Goal: Task Accomplishment & Management: Complete application form

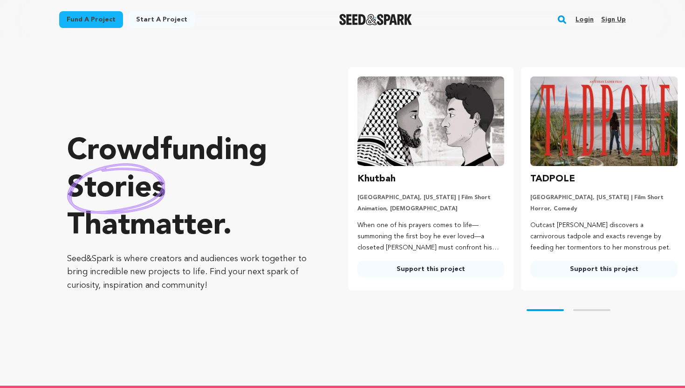
click at [583, 21] on link "Login" at bounding box center [585, 19] width 18 height 15
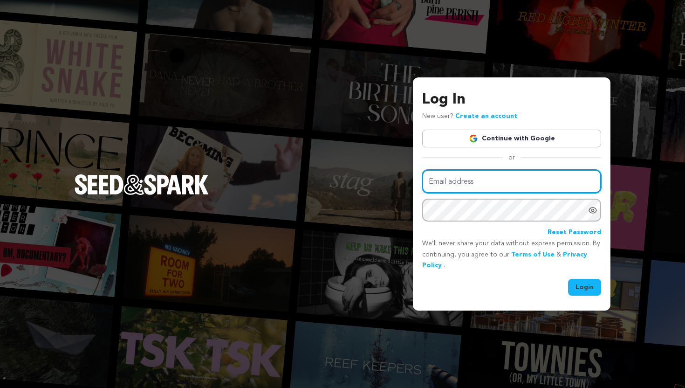
click at [502, 184] on input "Email address" at bounding box center [511, 182] width 179 height 24
type input "admin@flamelilytrust.org"
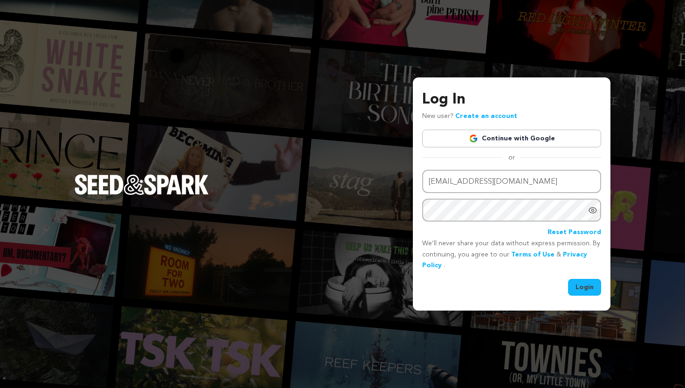
click at [589, 293] on button "Login" at bounding box center [584, 287] width 33 height 17
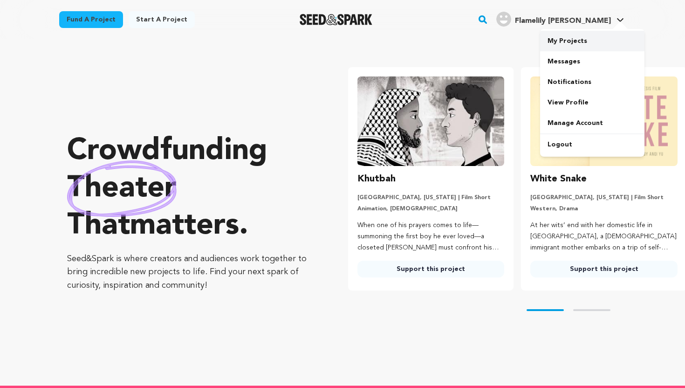
click at [593, 38] on link "My Projects" at bounding box center [592, 41] width 104 height 21
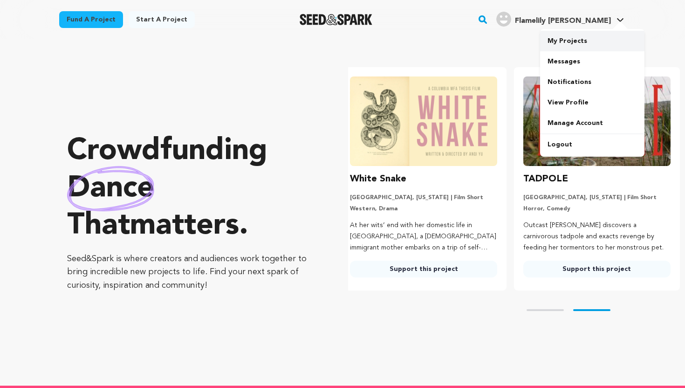
scroll to position [0, 180]
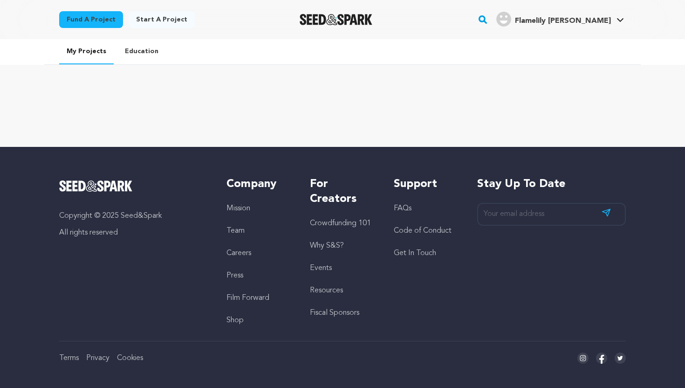
click at [143, 53] on link "Education" at bounding box center [142, 51] width 48 height 24
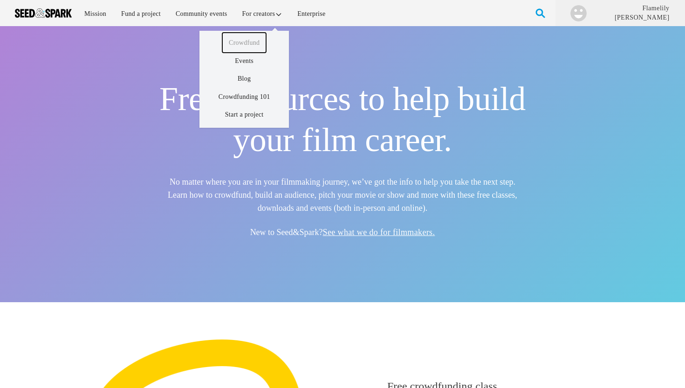
click at [248, 46] on link "Crowdfund" at bounding box center [244, 43] width 44 height 20
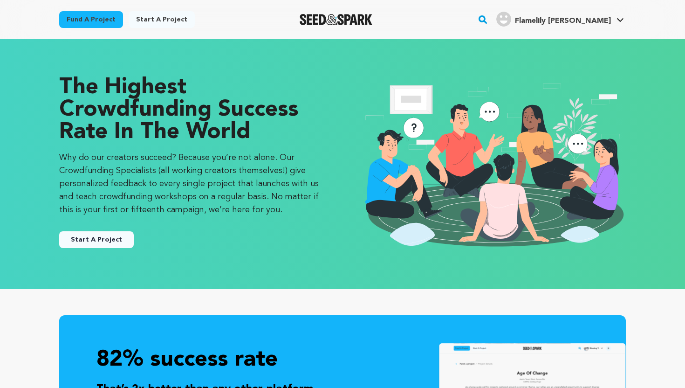
click at [103, 238] on button "Start A Project" at bounding box center [96, 239] width 75 height 17
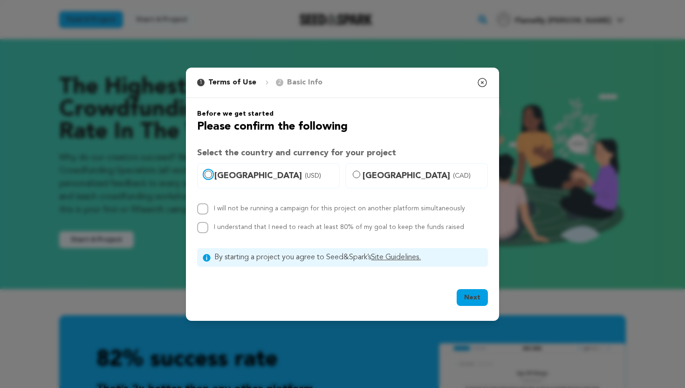
click at [210, 174] on input "United States (USD)" at bounding box center [208, 174] width 7 height 7
radio input "true"
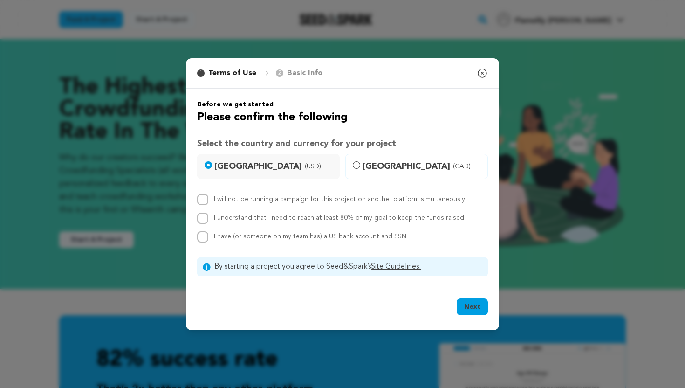
click at [327, 237] on span "I have (or someone on my team has) a US bank account and SSN" at bounding box center [310, 236] width 193 height 7
click at [208, 237] on input "I have (or someone on my team has) a US bank account and SSN" at bounding box center [202, 236] width 11 height 11
checkbox input "true"
drag, startPoint x: 458, startPoint y: 216, endPoint x: 211, endPoint y: 221, distance: 246.7
click at [211, 221] on div "I understand that I need to reach at least 80% of my goal to keep the funds rai…" at bounding box center [342, 218] width 291 height 11
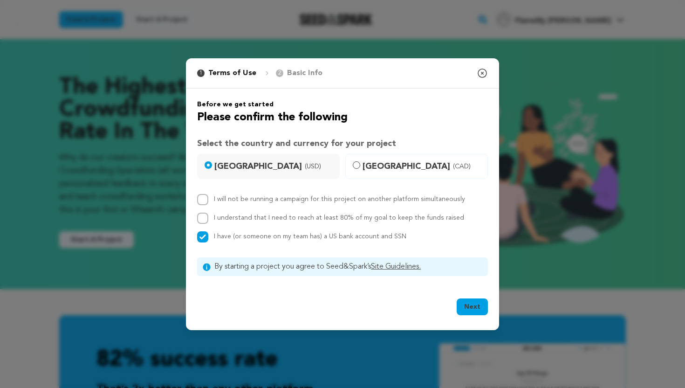
click at [407, 264] on link "Site Guidelines." at bounding box center [396, 266] width 50 height 7
click at [471, 305] on button "Next" at bounding box center [472, 306] width 31 height 17
click at [204, 200] on input "I will not be running a campaign for this project on another platform simultane…" at bounding box center [202, 199] width 11 height 11
checkbox input "true"
click at [203, 219] on input "I understand that I need to reach at least 80% of my goal to keep the funds rai…" at bounding box center [202, 218] width 11 height 11
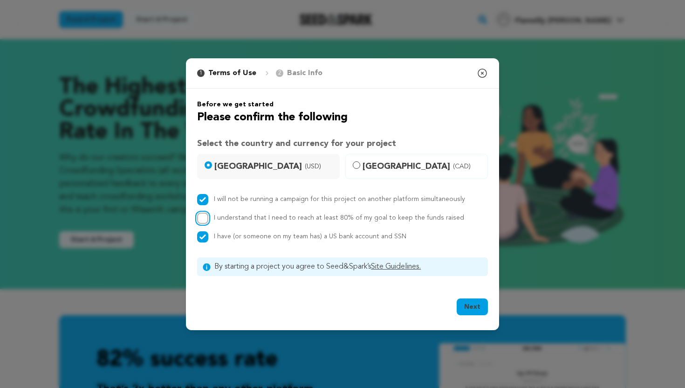
checkbox input "true"
click at [473, 313] on button "Next" at bounding box center [472, 306] width 31 height 17
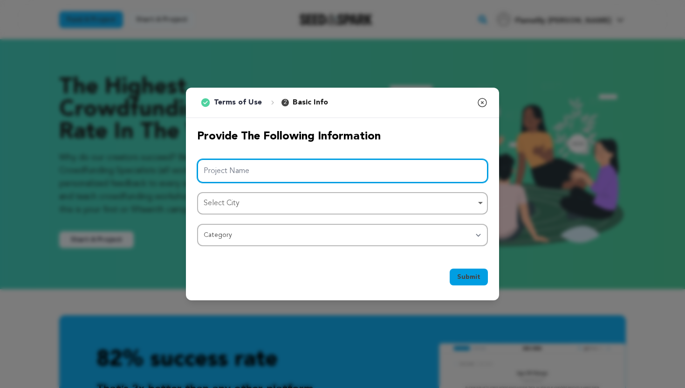
click at [439, 175] on input "Project Name" at bounding box center [342, 171] width 291 height 24
click at [442, 206] on div "Select City Remove item" at bounding box center [340, 204] width 272 height 14
type input "Silent Epidemics"
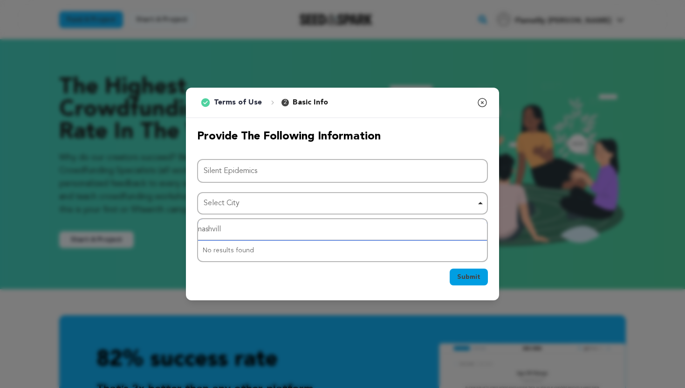
type input "nashville"
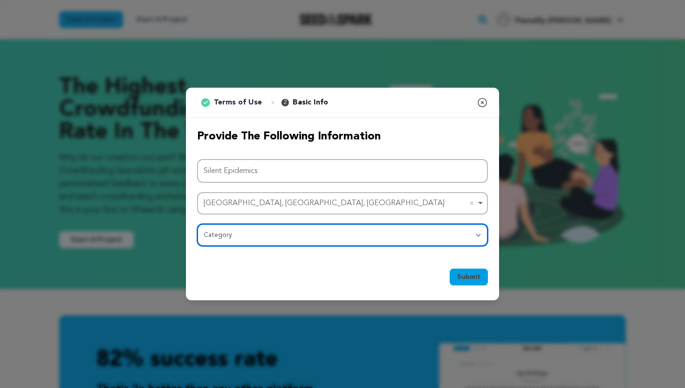
click at [395, 237] on select "Category Film Feature Film Short Series Film Festival Company Music Video VR Ex…" at bounding box center [342, 235] width 291 height 22
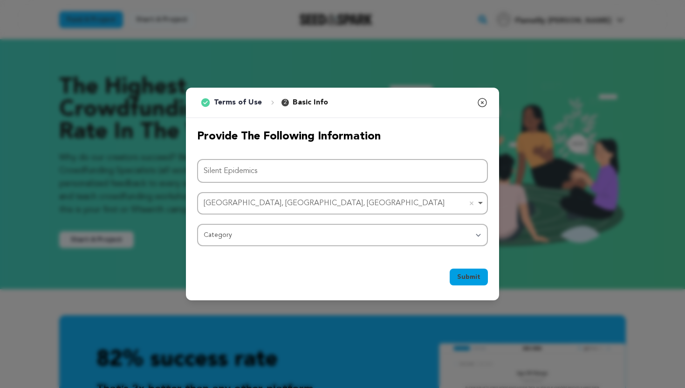
click at [483, 101] on icon "button" at bounding box center [482, 102] width 11 height 11
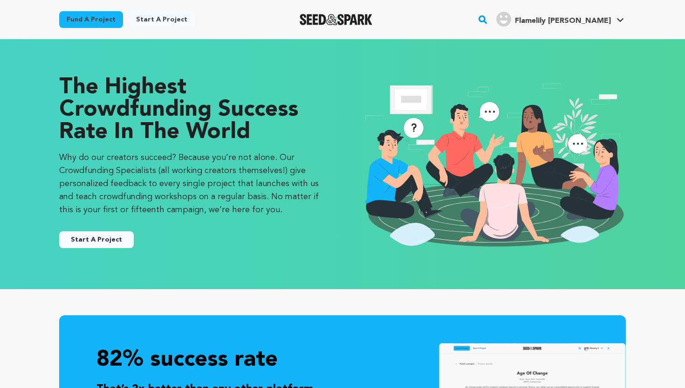
click at [74, 238] on button "Start A Project" at bounding box center [96, 239] width 75 height 17
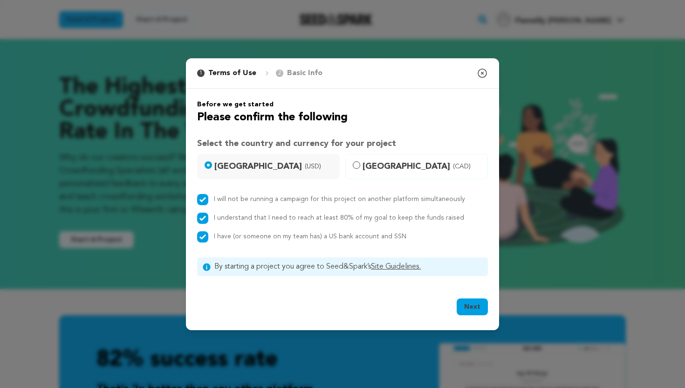
drag, startPoint x: 460, startPoint y: 219, endPoint x: 247, endPoint y: 211, distance: 212.8
click at [247, 211] on div "I will not be running a campaign for this project on another platform simultane…" at bounding box center [342, 218] width 291 height 48
copy label "I understand that I need to reach at least 80% of my goal to keep the funds rai…"
drag, startPoint x: 467, startPoint y: 200, endPoint x: 213, endPoint y: 194, distance: 253.7
click at [213, 194] on div "I will not be running a campaign for this project on another platform simultane…" at bounding box center [342, 199] width 291 height 11
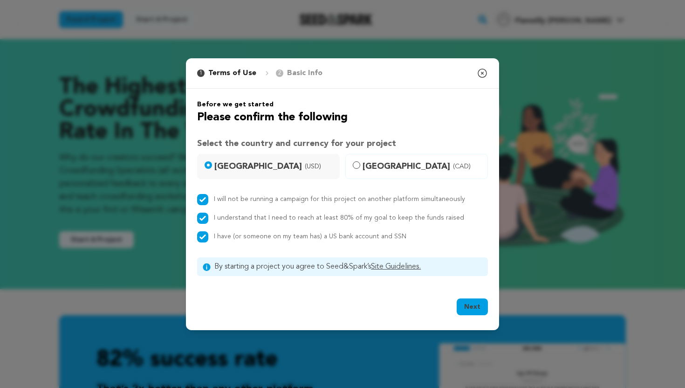
click at [477, 308] on button "Next" at bounding box center [472, 306] width 31 height 17
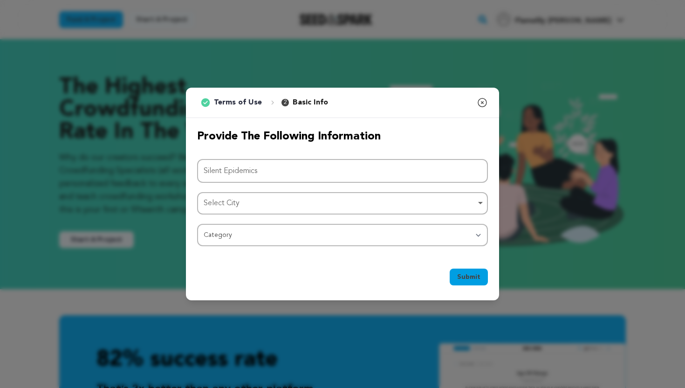
click at [398, 208] on div "Select City Remove item" at bounding box center [340, 204] width 272 height 14
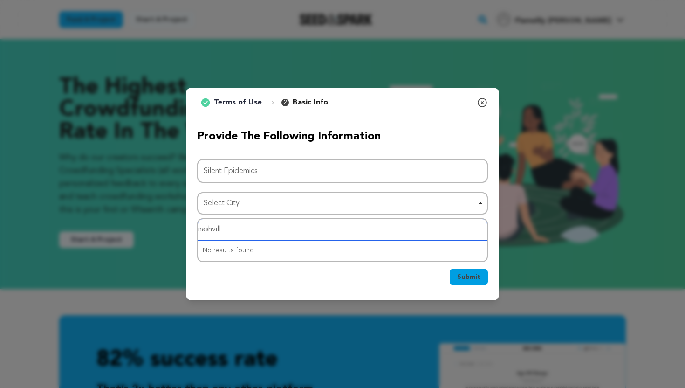
type input "nashville"
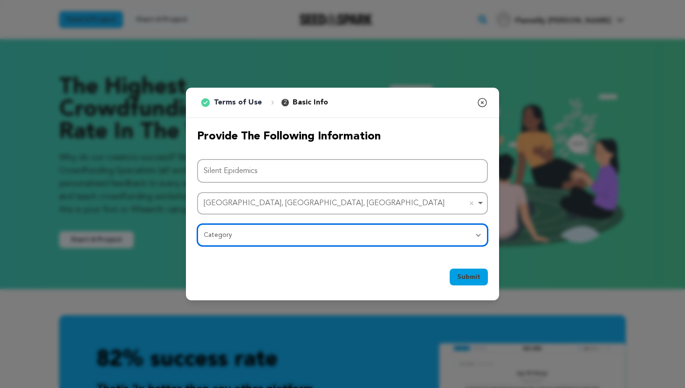
click at [341, 239] on select "Category Film Feature Film Short Series Film Festival Company Music Video VR Ex…" at bounding box center [342, 235] width 291 height 22
select select "383"
click at [197, 224] on select "Category Film Feature Film Short Series Film Festival Company Music Video VR Ex…" at bounding box center [342, 235] width 291 height 22
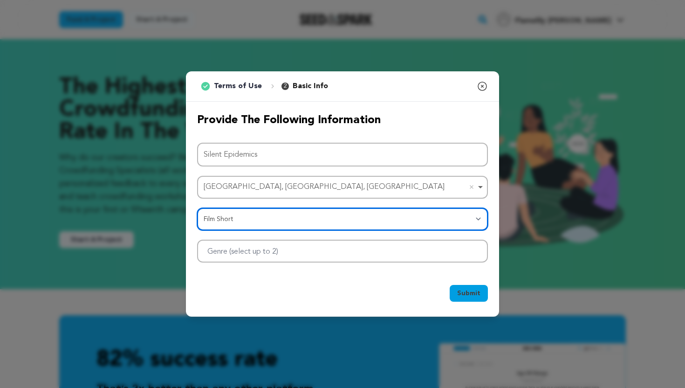
click at [424, 252] on div at bounding box center [342, 251] width 291 height 23
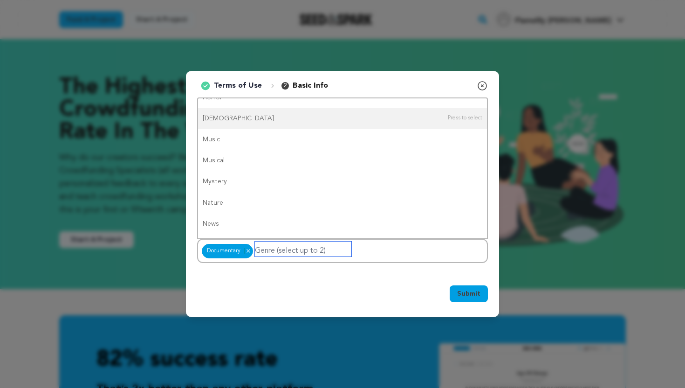
scroll to position [389, 0]
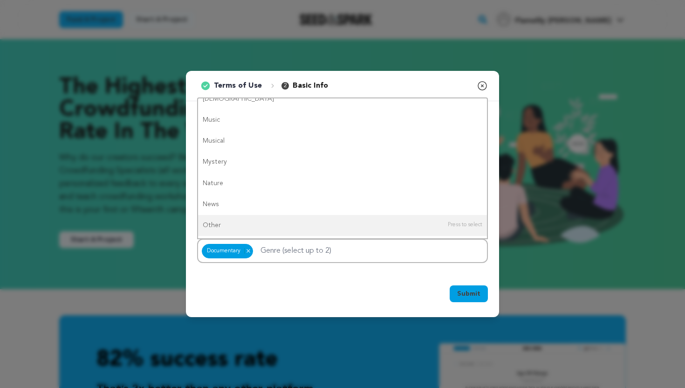
click at [475, 296] on span "Submit" at bounding box center [468, 293] width 23 height 9
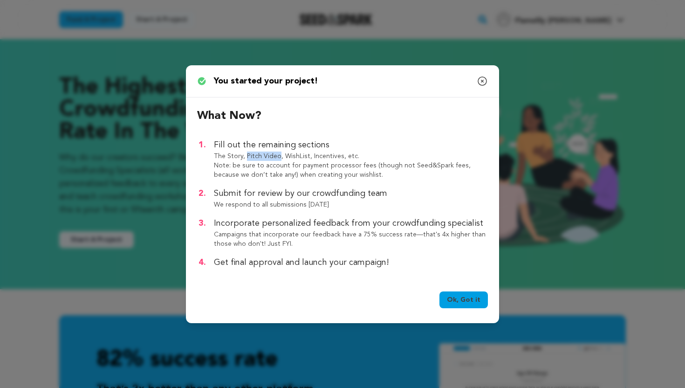
drag, startPoint x: 245, startPoint y: 155, endPoint x: 276, endPoint y: 156, distance: 31.3
click at [277, 156] on p "The Story, Pitch Video, WishList, Incentives, etc." at bounding box center [351, 156] width 274 height 9
click at [468, 301] on link "Ok, Got it" at bounding box center [464, 299] width 48 height 17
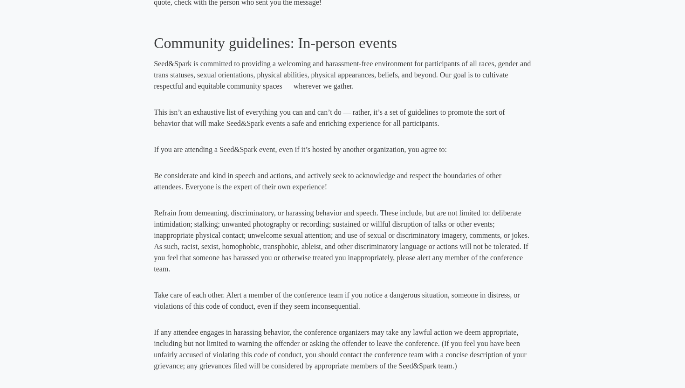
scroll to position [788, 0]
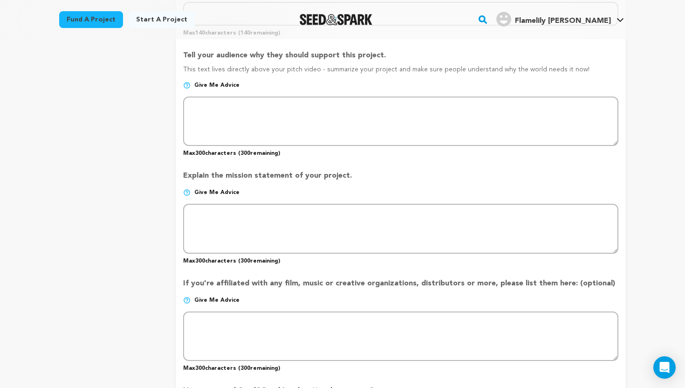
scroll to position [507, 0]
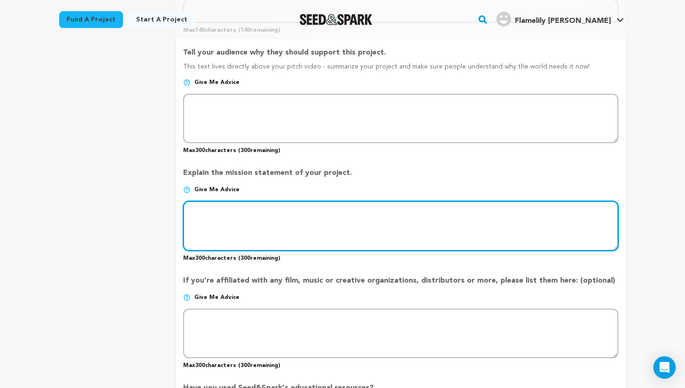
click at [447, 227] on textarea at bounding box center [401, 225] width 436 height 49
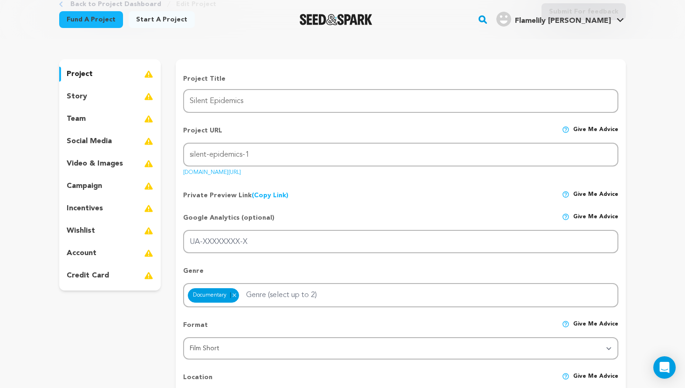
scroll to position [7, 0]
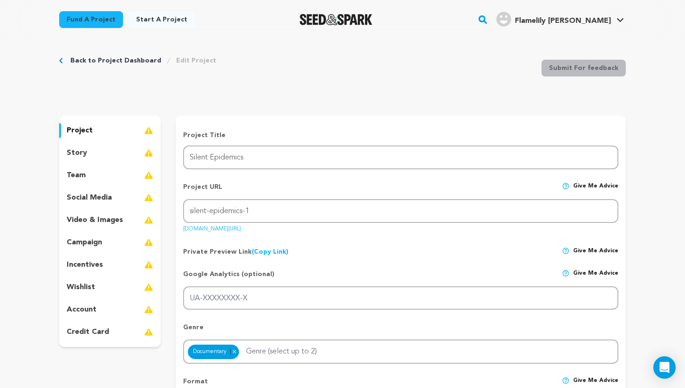
click at [114, 154] on div "story" at bounding box center [110, 152] width 102 height 15
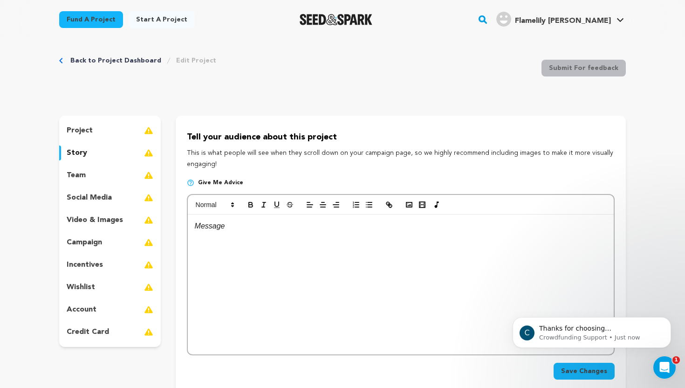
click at [92, 171] on div "team" at bounding box center [110, 175] width 102 height 15
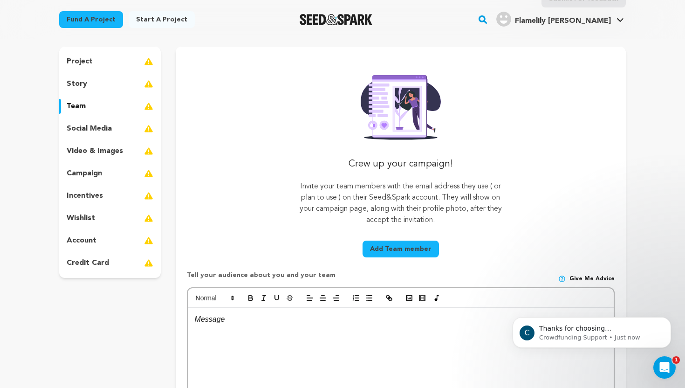
scroll to position [76, 0]
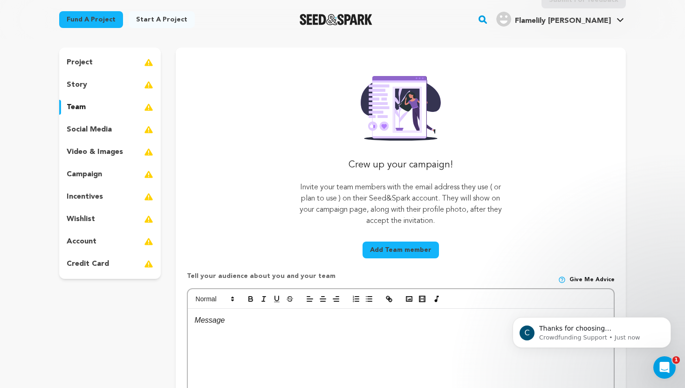
click at [100, 136] on div "social media" at bounding box center [110, 129] width 102 height 15
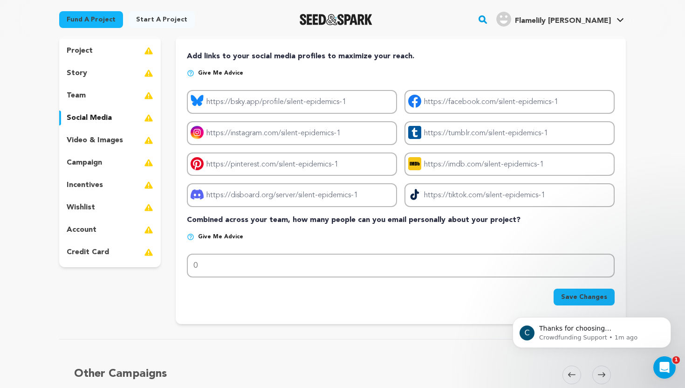
scroll to position [91, 0]
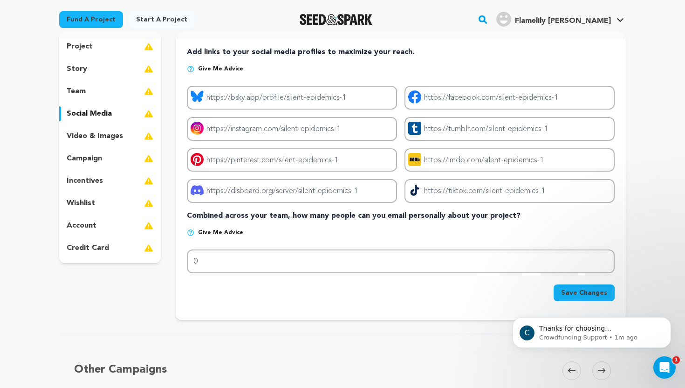
click at [87, 131] on p "video & images" at bounding box center [95, 136] width 56 height 11
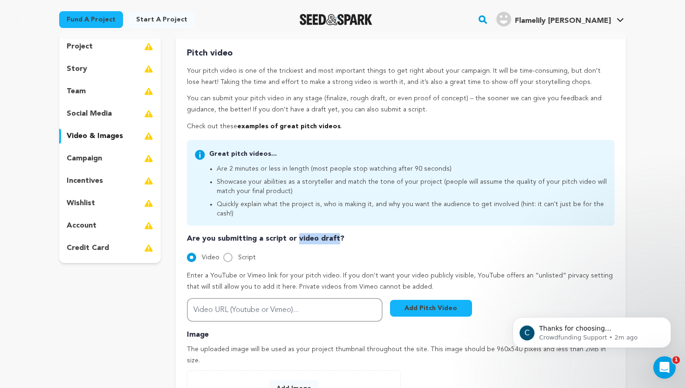
drag, startPoint x: 295, startPoint y: 229, endPoint x: 334, endPoint y: 229, distance: 38.7
click at [334, 233] on p "Are you submitting a script or video draft?" at bounding box center [401, 238] width 428 height 11
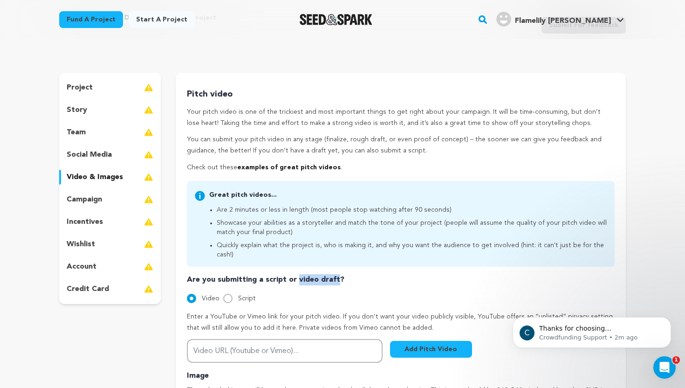
scroll to position [42, 0]
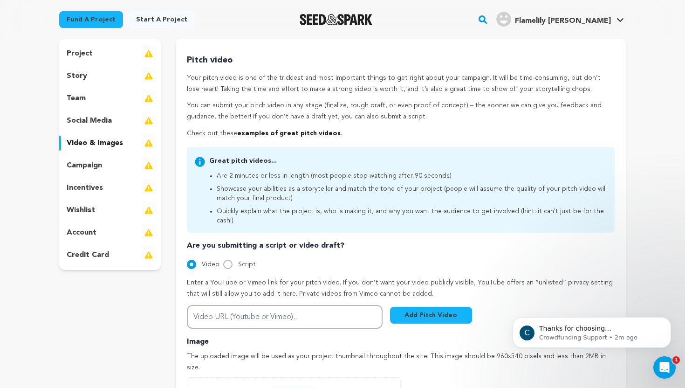
click at [274, 267] on div "Are you submitting a script or video draft? Video Script Enter a YouTube or Vim…" at bounding box center [401, 284] width 428 height 89
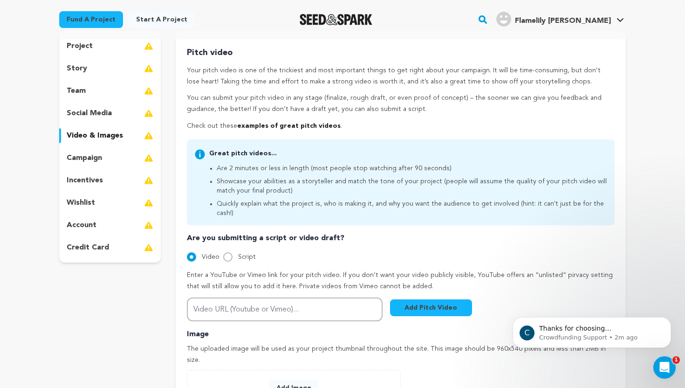
scroll to position [84, 0]
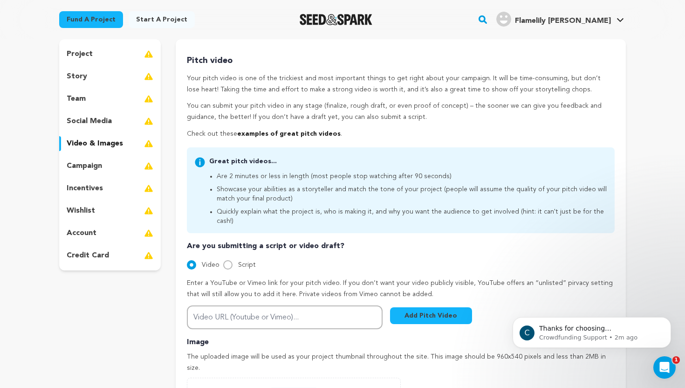
click at [101, 167] on p "campaign" at bounding box center [84, 165] width 35 height 11
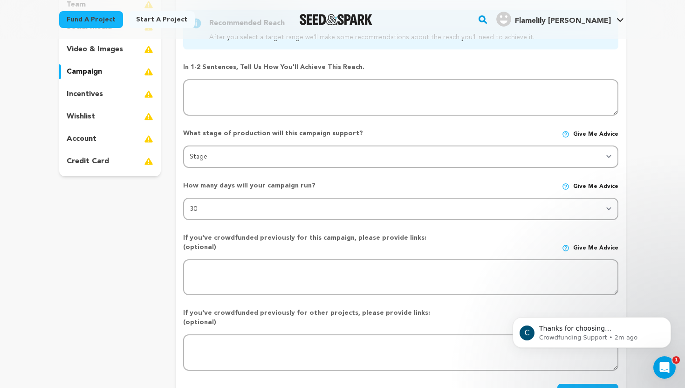
scroll to position [141, 0]
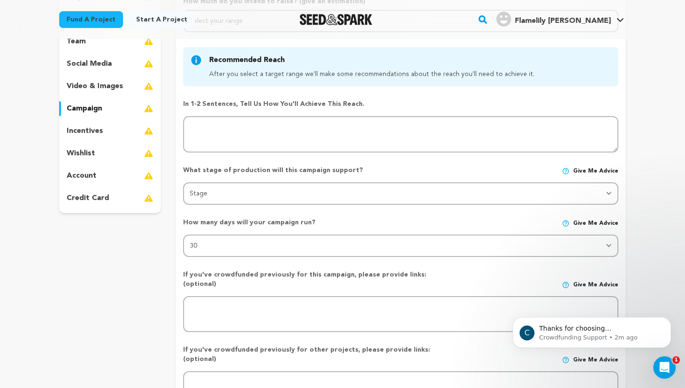
click at [97, 129] on p "incentives" at bounding box center [85, 130] width 36 height 11
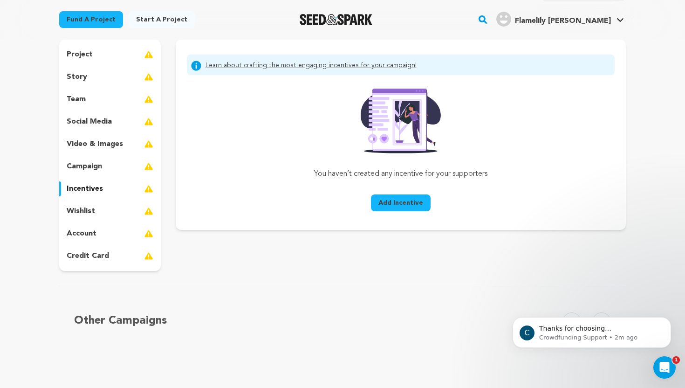
scroll to position [71, 0]
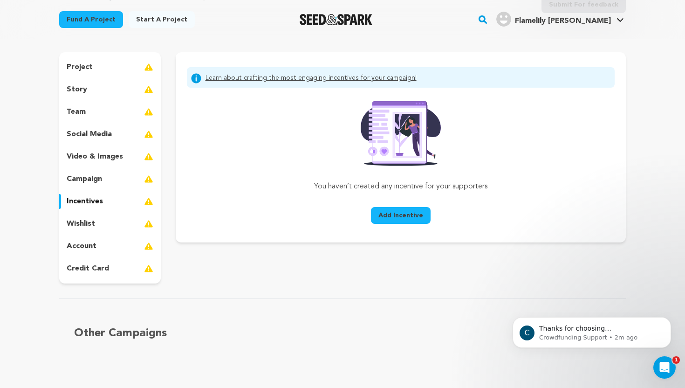
click at [90, 176] on p "campaign" at bounding box center [84, 178] width 35 height 11
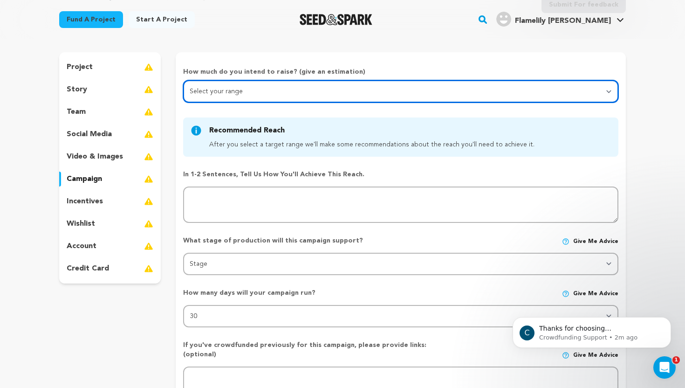
click at [316, 91] on select "Select your range Less than $10k 10k - $14k 15k - $24k 25k - $49k 50k or more" at bounding box center [401, 91] width 436 height 22
select select "1"
click at [183, 80] on select "Select your range Less than $10k 10k - $14k 15k - $24k 25k - $49k 50k or more" at bounding box center [401, 91] width 436 height 22
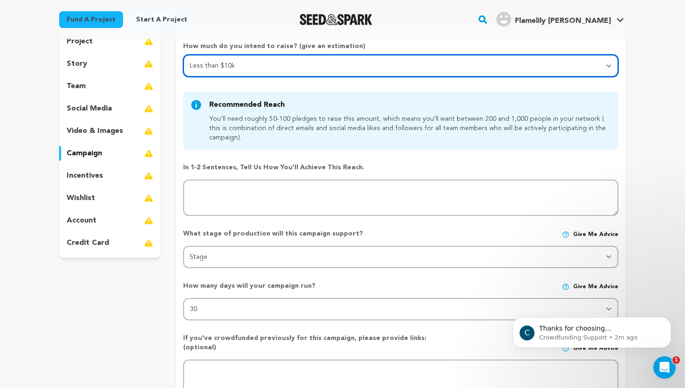
scroll to position [97, 0]
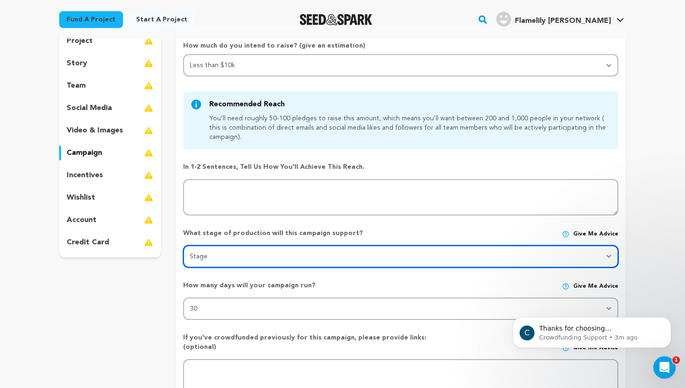
click at [279, 254] on select "Stage DEVELOPMENT PRODUCTION POST-PRODUCTION DISTRIBUTION PRE-PRODUCTION ENHANC…" at bounding box center [401, 256] width 436 height 22
select select "9664"
click at [183, 245] on select "Stage DEVELOPMENT PRODUCTION POST-PRODUCTION DISTRIBUTION PRE-PRODUCTION ENHANC…" at bounding box center [401, 256] width 436 height 22
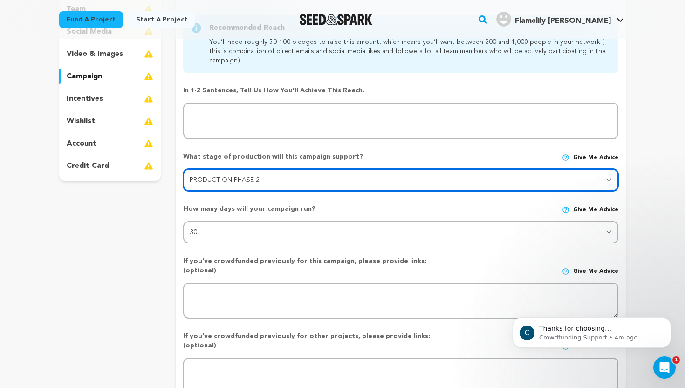
scroll to position [179, 0]
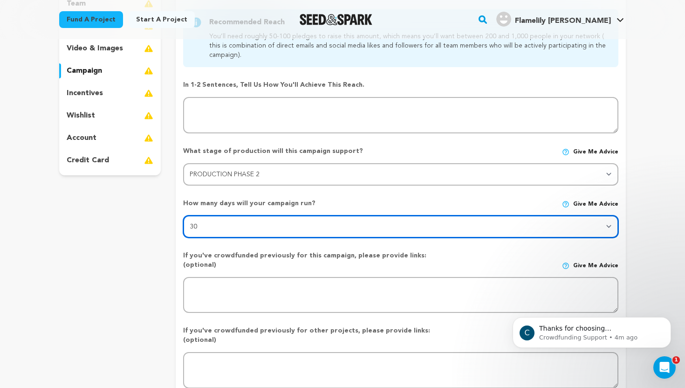
click at [331, 228] on select "30 45 60" at bounding box center [401, 226] width 436 height 22
select select "60"
click at [183, 215] on select "30 45 60" at bounding box center [401, 226] width 436 height 22
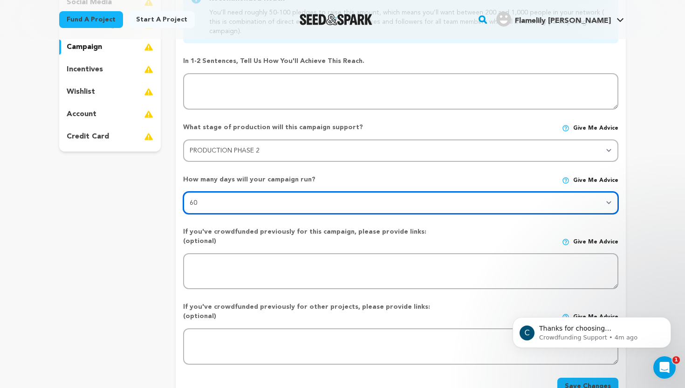
scroll to position [212, 0]
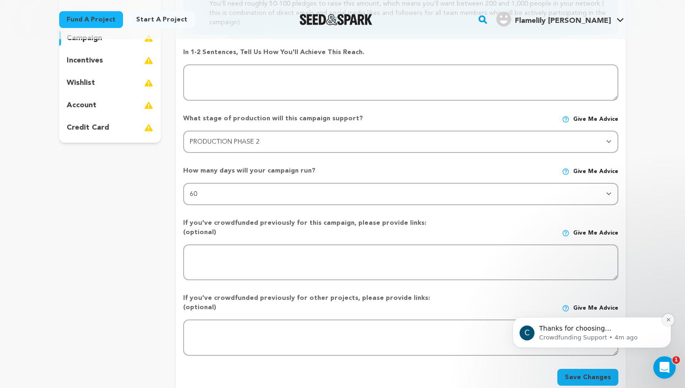
click at [668, 322] on icon "Dismiss notification" at bounding box center [668, 319] width 5 height 5
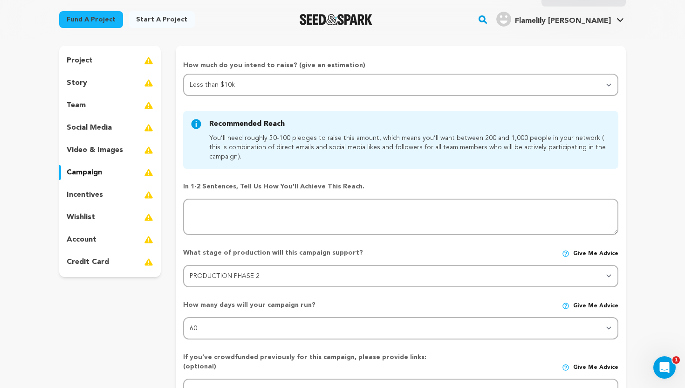
scroll to position [81, 0]
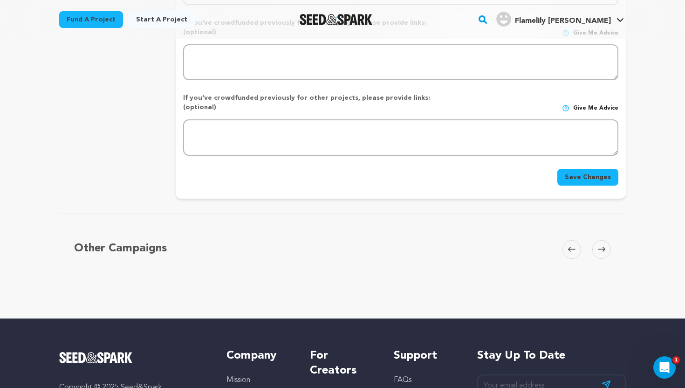
click at [607, 169] on button "Save Changes" at bounding box center [588, 177] width 61 height 17
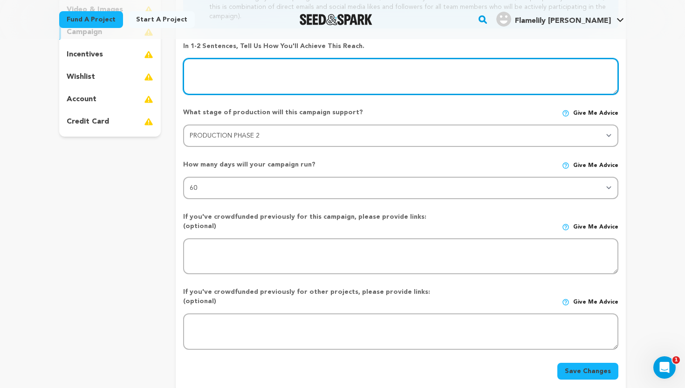
scroll to position [228, 0]
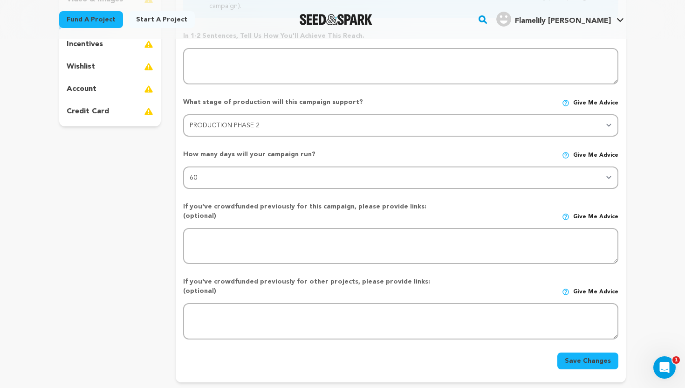
click at [586, 353] on button "Save Changes" at bounding box center [588, 361] width 61 height 17
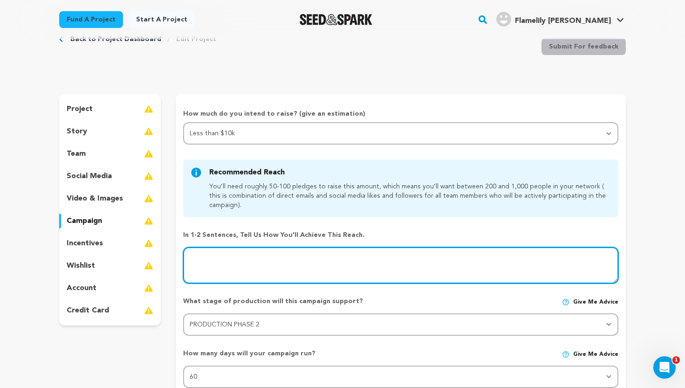
scroll to position [12, 0]
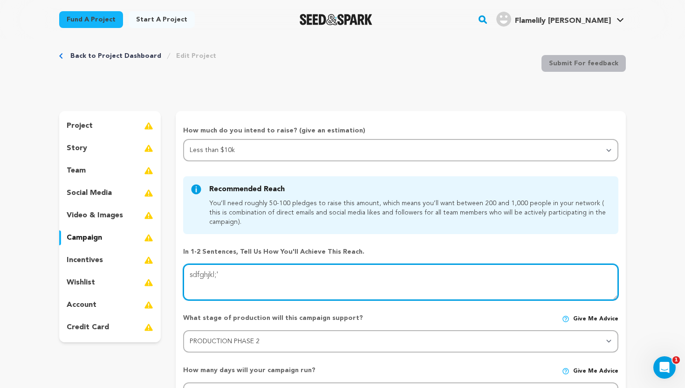
type textarea "sdfghjkl;'"
drag, startPoint x: 236, startPoint y: 278, endPoint x: 174, endPoint y: 261, distance: 64.2
click at [174, 262] on div "project story team social media video & images campaign incentives wishlist" at bounding box center [342, 354] width 567 height 487
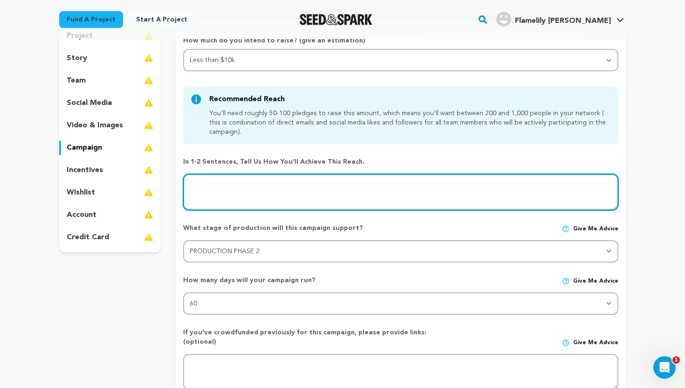
scroll to position [82, 0]
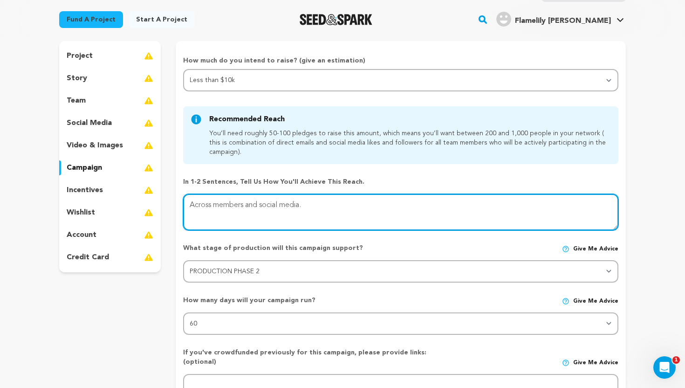
drag, startPoint x: 245, startPoint y: 206, endPoint x: 181, endPoint y: 208, distance: 63.9
click at [181, 208] on form "How much do you intend to raise? (give an estimation) Select your range Less th…" at bounding box center [401, 285] width 450 height 459
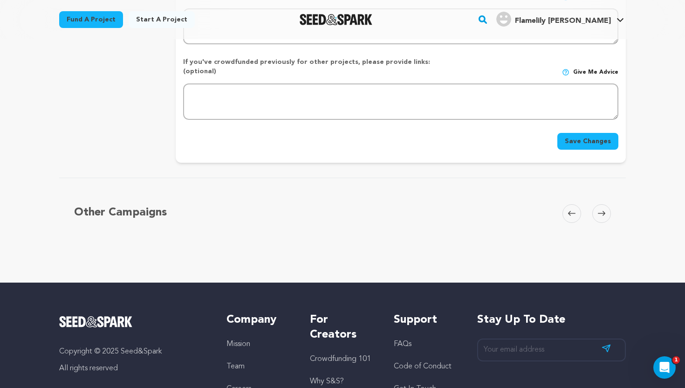
scroll to position [410, 0]
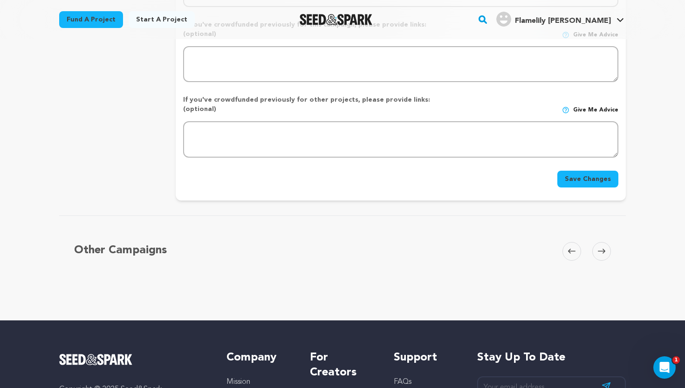
type textarea "Personal networks and social media."
click at [588, 171] on div "Save Changes" at bounding box center [401, 179] width 436 height 17
click at [588, 171] on button "Save Changes" at bounding box center [588, 179] width 61 height 17
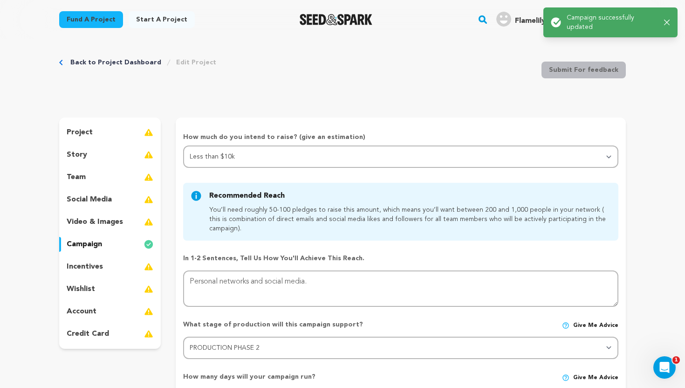
scroll to position [0, 0]
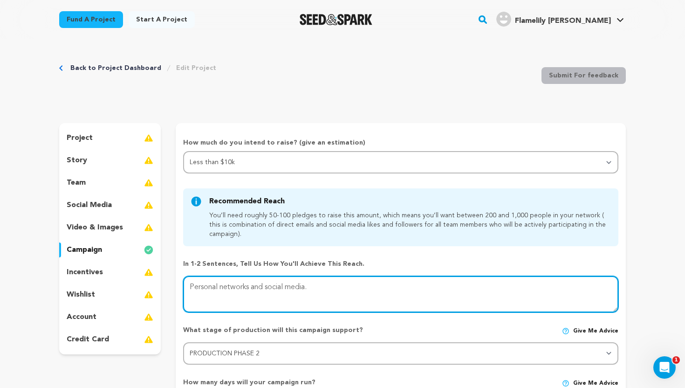
drag, startPoint x: 312, startPoint y: 289, endPoint x: 267, endPoint y: 286, distance: 45.3
click at [267, 286] on textarea at bounding box center [401, 294] width 436 height 36
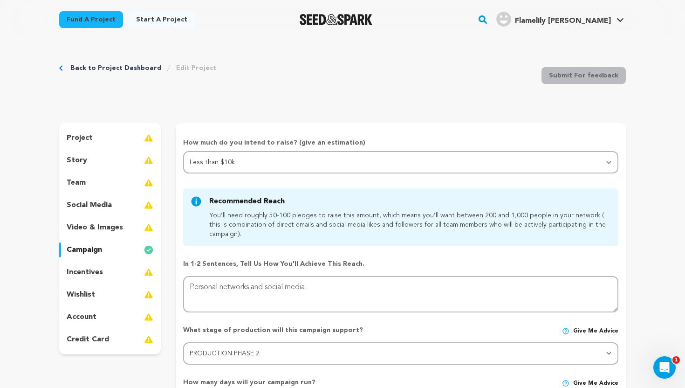
click at [88, 273] on p "incentives" at bounding box center [85, 272] width 36 height 11
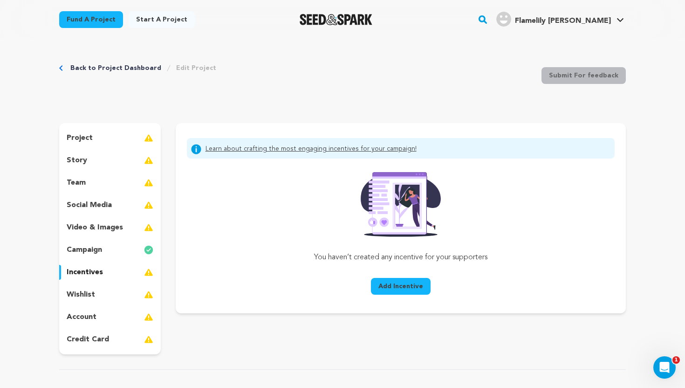
click at [391, 288] on span "Add Incentive" at bounding box center [401, 286] width 45 height 9
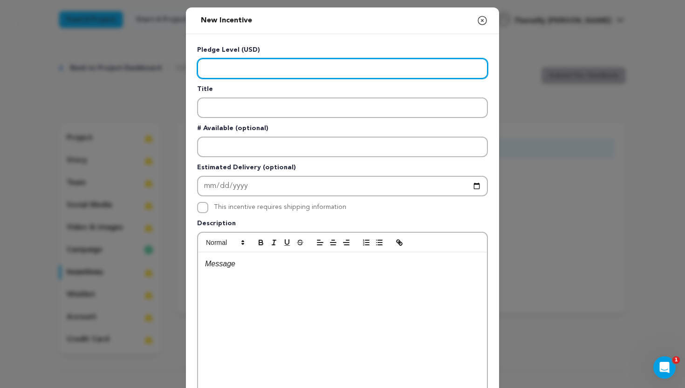
click at [390, 75] on input "Enter level" at bounding box center [342, 68] width 291 height 21
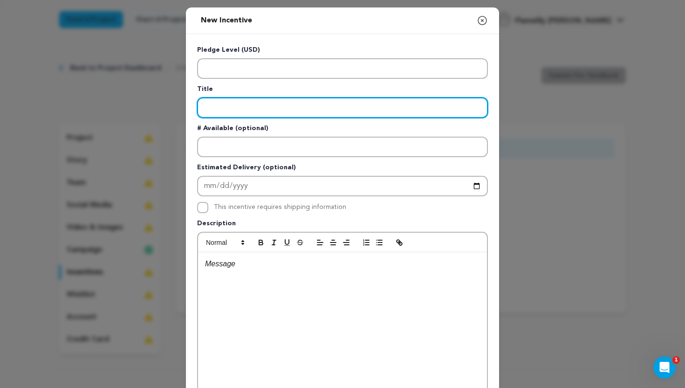
click at [323, 109] on input "Enter title" at bounding box center [342, 107] width 291 height 21
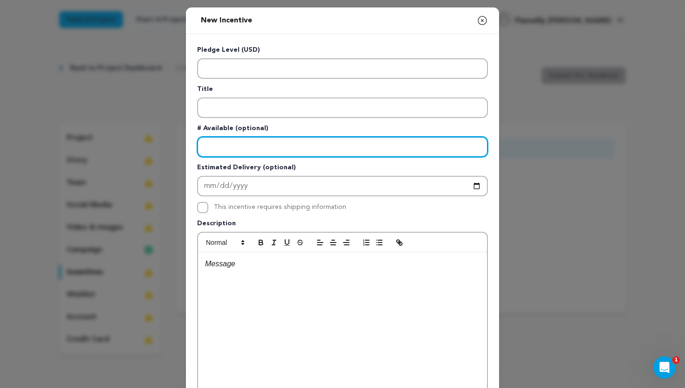
click at [298, 140] on input "Enter number available" at bounding box center [342, 147] width 291 height 21
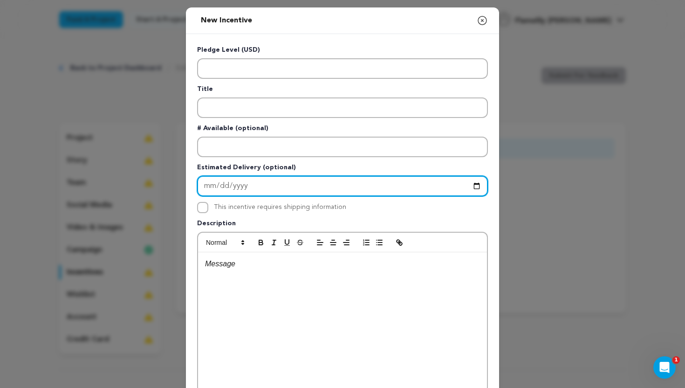
click at [286, 185] on input "Enter Estimated Delivery" at bounding box center [342, 186] width 291 height 21
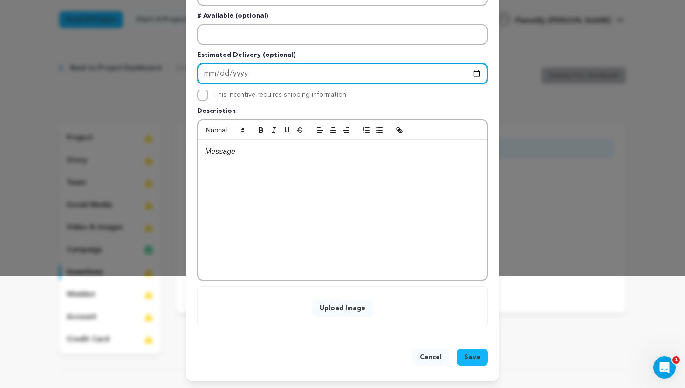
scroll to position [111, 0]
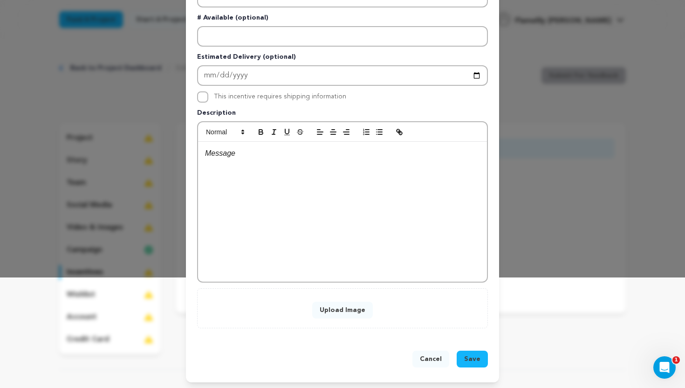
click at [434, 362] on button "Cancel" at bounding box center [431, 359] width 37 height 17
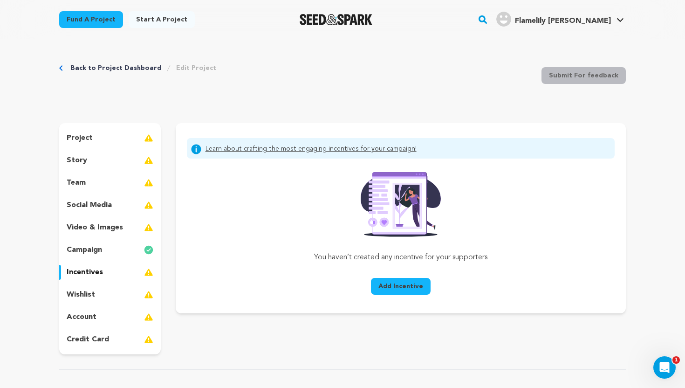
click at [84, 293] on p "wishlist" at bounding box center [81, 294] width 28 height 11
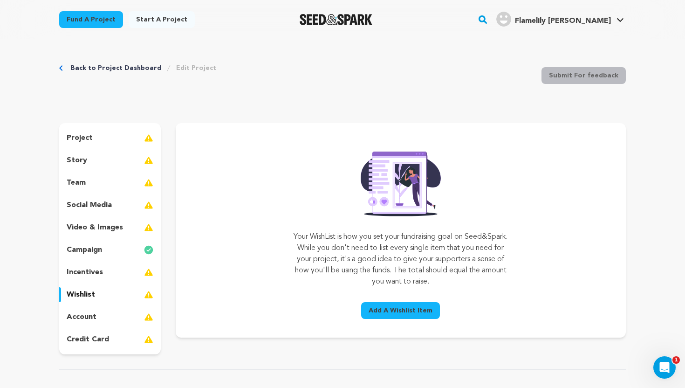
click at [400, 308] on span "Add A Wishlist Item" at bounding box center [401, 310] width 64 height 9
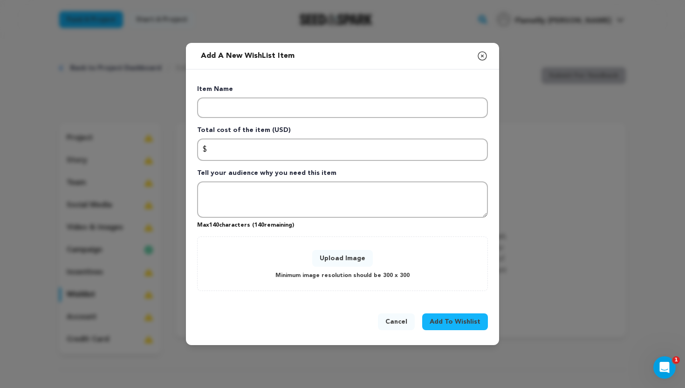
click at [405, 322] on button "Cancel" at bounding box center [396, 321] width 37 height 17
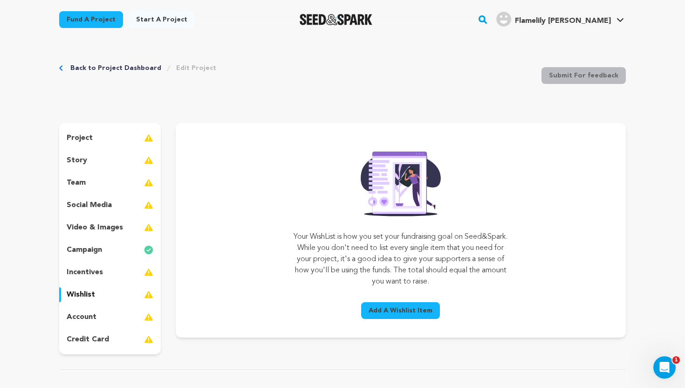
click at [87, 320] on p "account" at bounding box center [82, 316] width 30 height 11
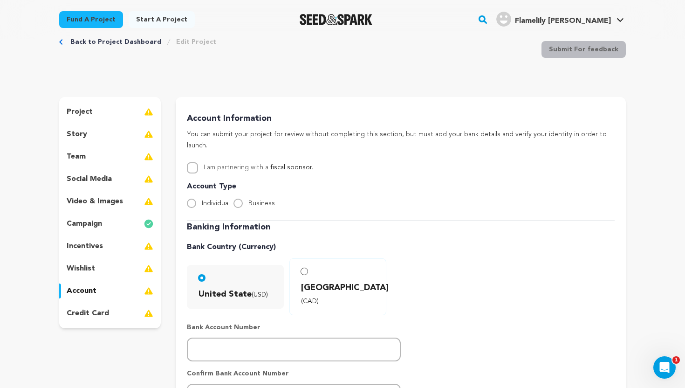
scroll to position [34, 0]
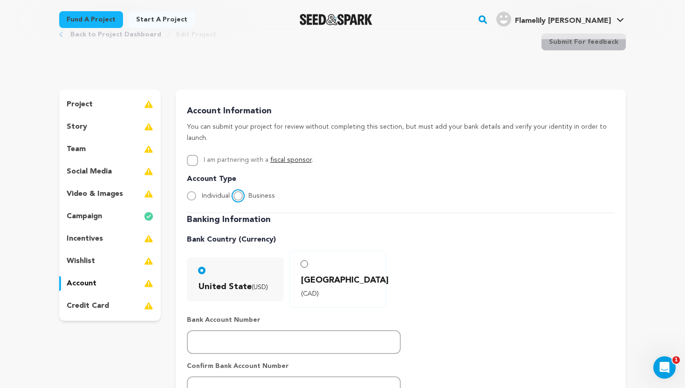
click at [241, 191] on input "Business" at bounding box center [238, 195] width 9 height 9
radio input "true"
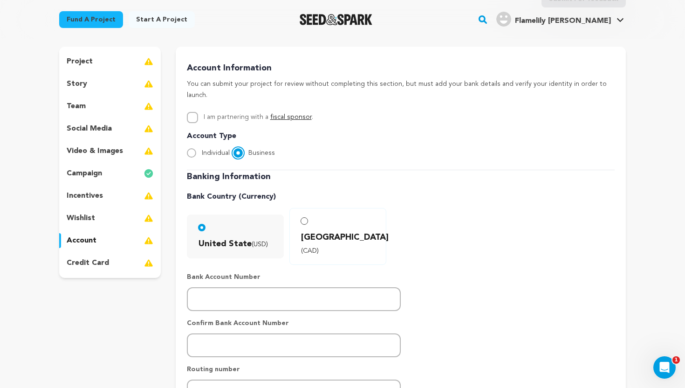
scroll to position [76, 0]
click at [299, 114] on link "fiscal sponsor" at bounding box center [290, 117] width 41 height 7
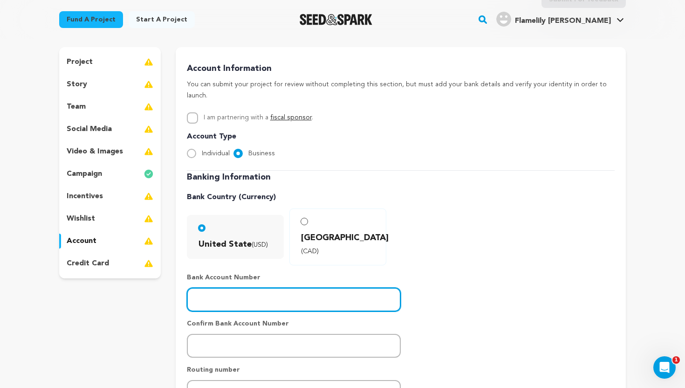
click at [242, 288] on input "number" at bounding box center [294, 300] width 214 height 24
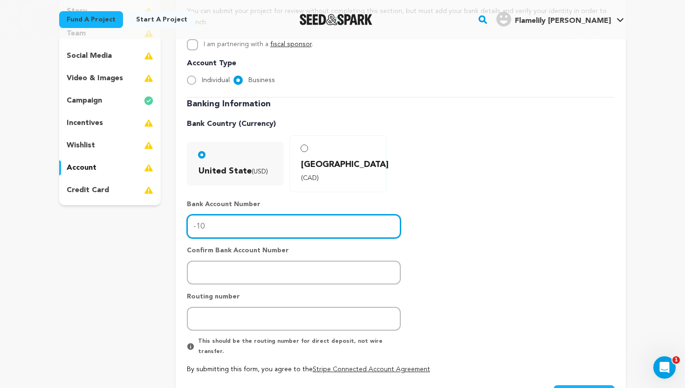
scroll to position [152, 0]
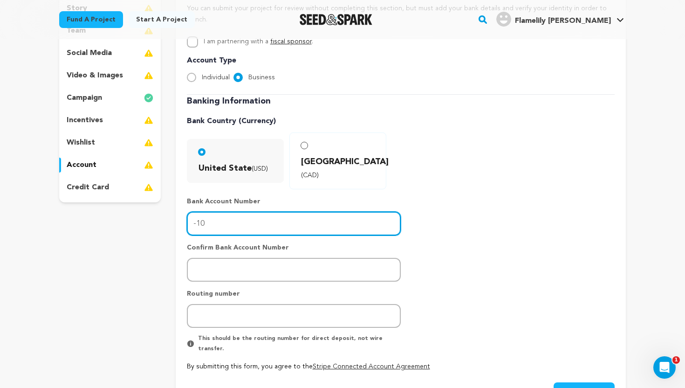
type input "-1"
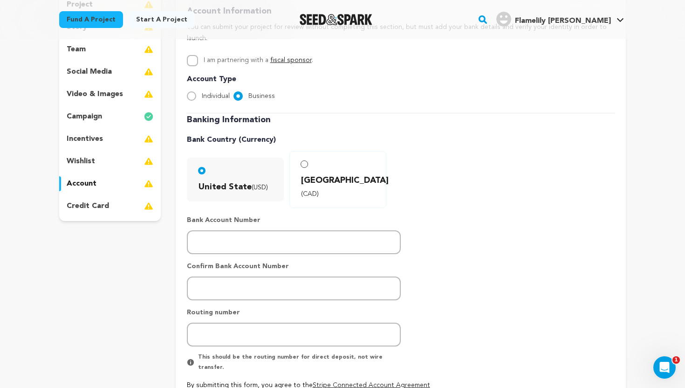
click at [98, 209] on p "credit card" at bounding box center [88, 205] width 42 height 11
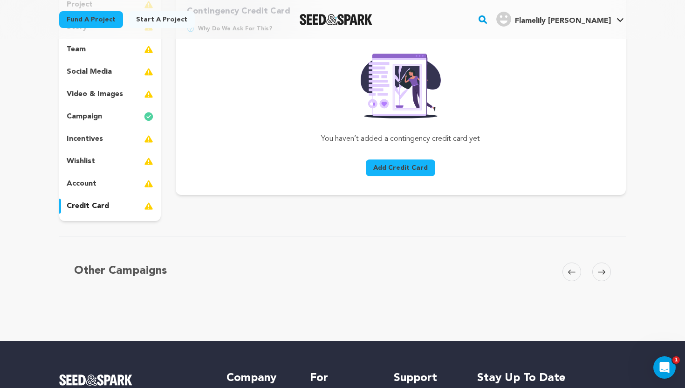
click at [412, 166] on button "Add Credit Card" at bounding box center [400, 167] width 69 height 17
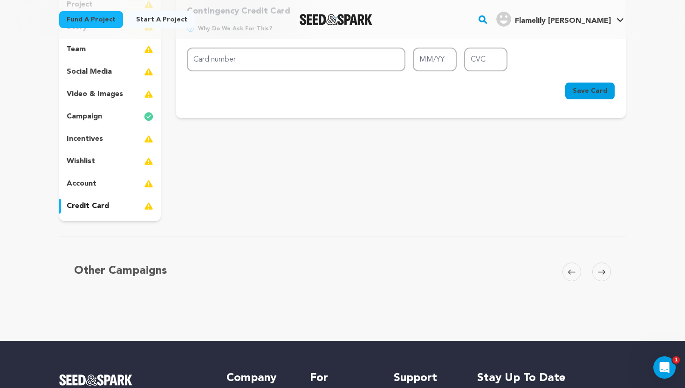
click at [99, 187] on div "account" at bounding box center [110, 183] width 102 height 15
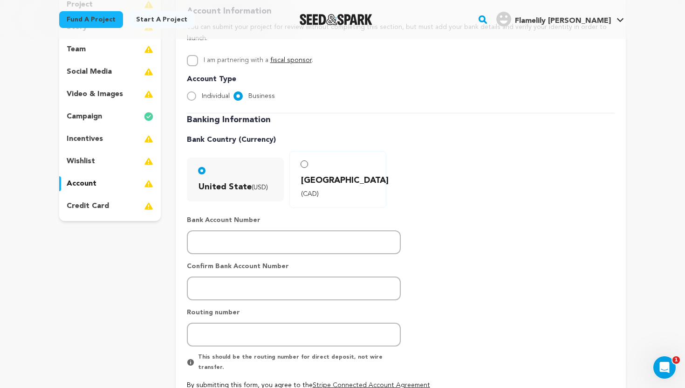
click at [98, 202] on p "credit card" at bounding box center [88, 205] width 42 height 11
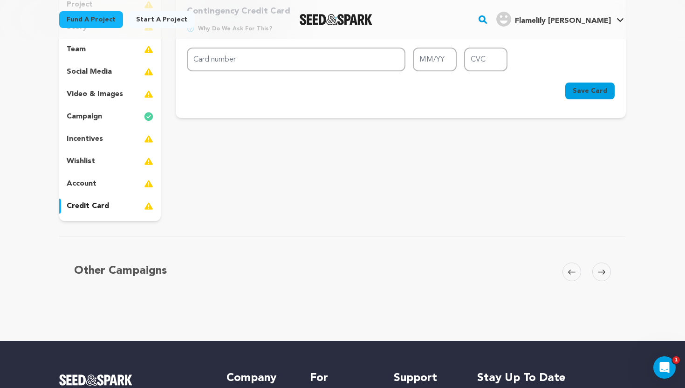
click at [89, 185] on p "account" at bounding box center [82, 183] width 30 height 11
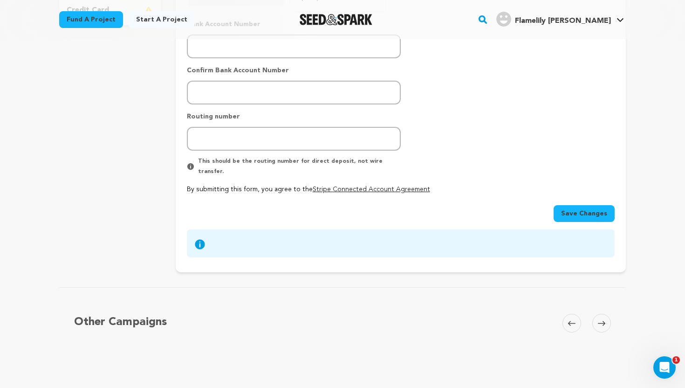
scroll to position [190, 0]
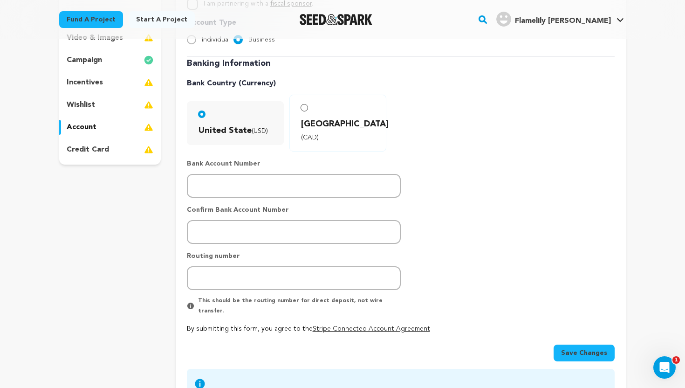
click at [112, 151] on div "credit card" at bounding box center [110, 149] width 102 height 15
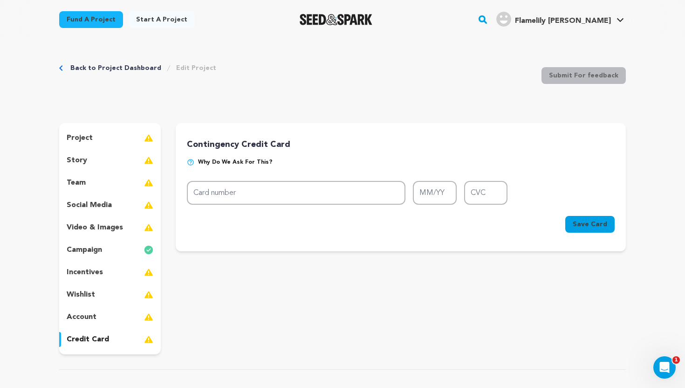
click at [235, 161] on span "Why do we ask for this?" at bounding box center [235, 162] width 75 height 7
click at [338, 152] on div "Contingency Credit Card Why do we ask for this? Card number MM/YY CVC Card numb…" at bounding box center [401, 187] width 428 height 98
click at [87, 312] on p "account" at bounding box center [82, 316] width 30 height 11
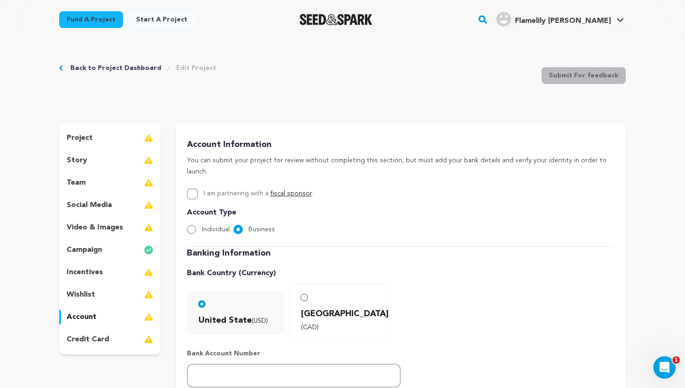
click at [95, 342] on p "credit card" at bounding box center [88, 339] width 42 height 11
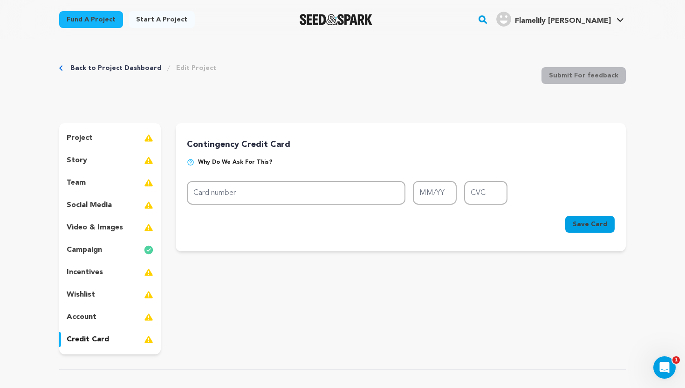
click at [81, 318] on p "account" at bounding box center [82, 316] width 30 height 11
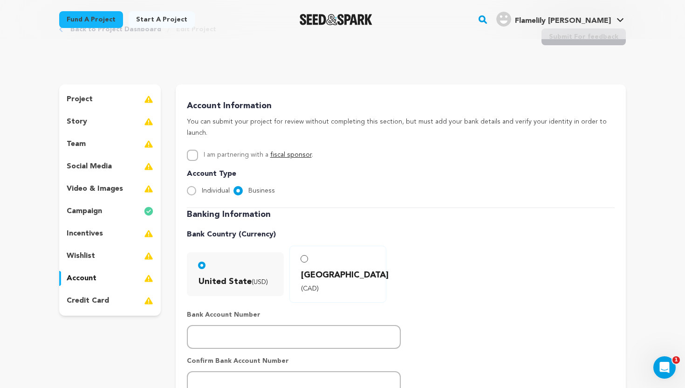
scroll to position [34, 0]
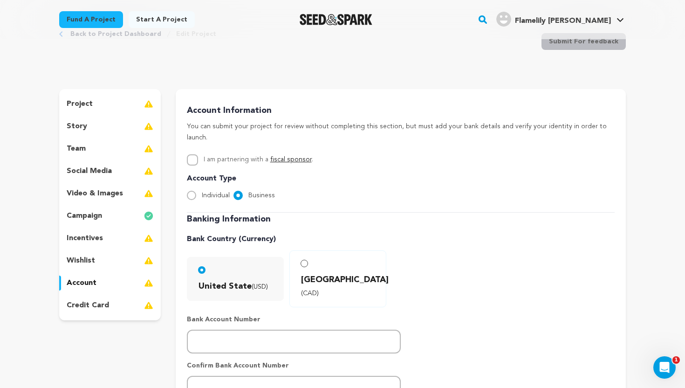
click at [85, 106] on p "project" at bounding box center [80, 103] width 26 height 11
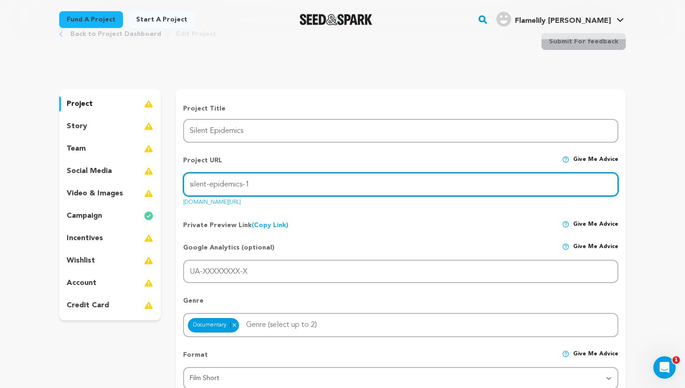
click at [264, 187] on input "silent-epidemics-1" at bounding box center [401, 185] width 436 height 24
type input "silent-epidemics"
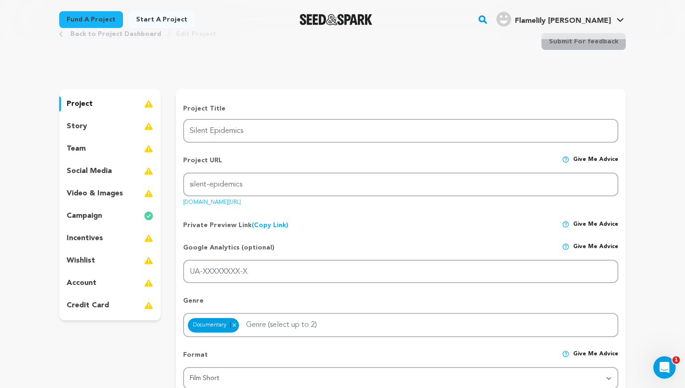
click at [342, 217] on div "Private Preview Link (Copy Link) Copy private preview link Give me advice" at bounding box center [401, 221] width 436 height 17
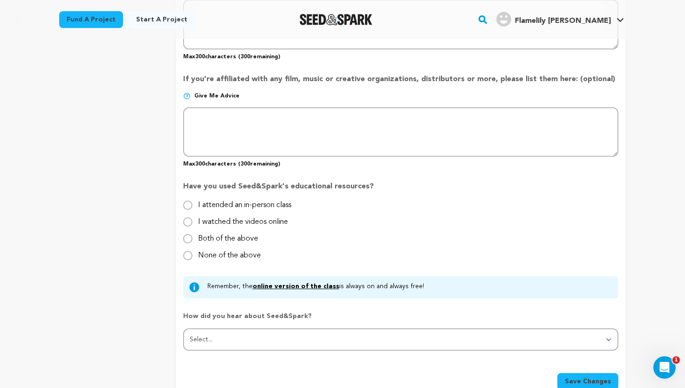
scroll to position [819, 0]
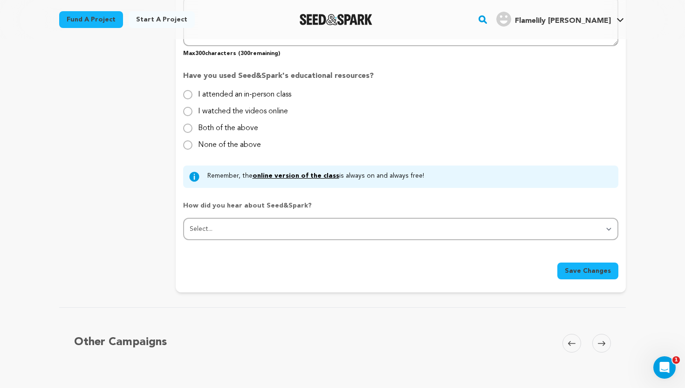
click at [589, 269] on span "Save Changes" at bounding box center [588, 270] width 46 height 9
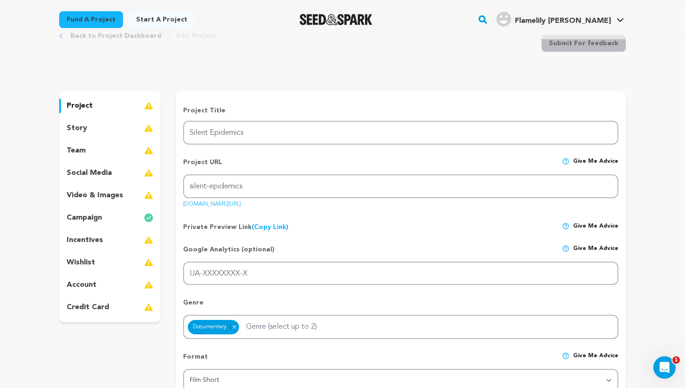
scroll to position [0, 0]
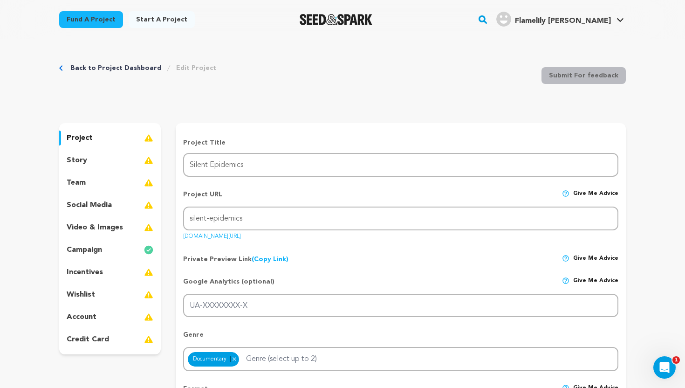
click at [100, 195] on div "project story team social media video & images campaign incentives wishlist acc…" at bounding box center [110, 238] width 102 height 231
click at [100, 201] on p "social media" at bounding box center [89, 205] width 45 height 11
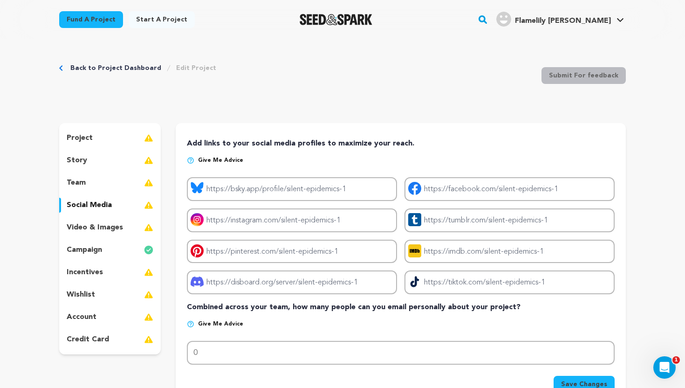
click at [86, 294] on p "wishlist" at bounding box center [81, 294] width 28 height 11
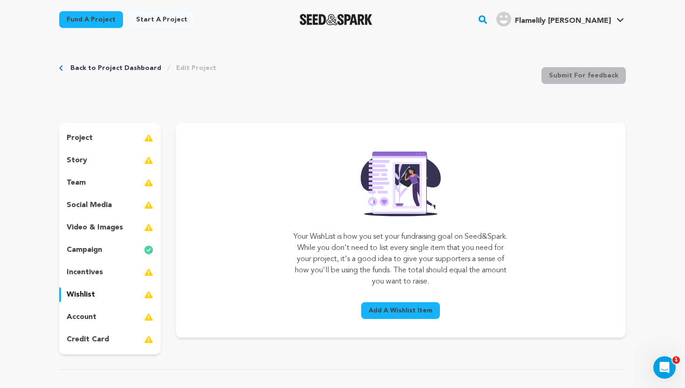
click at [74, 273] on p "incentives" at bounding box center [85, 272] width 36 height 11
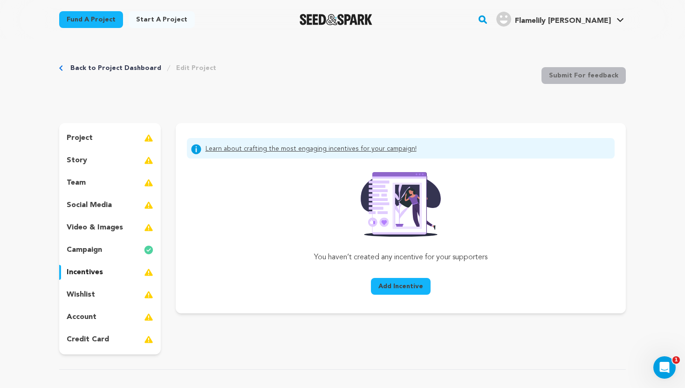
click at [82, 251] on p "campaign" at bounding box center [84, 249] width 35 height 11
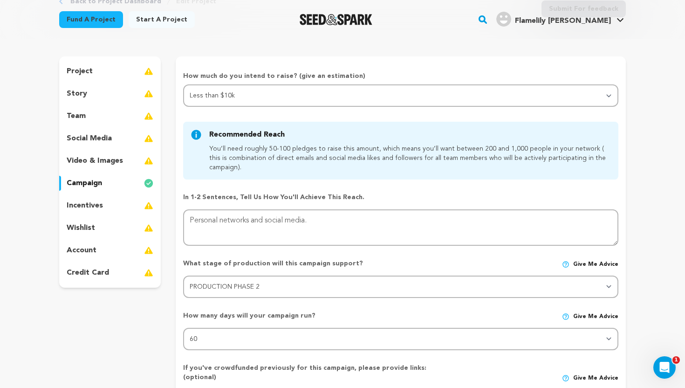
scroll to position [74, 0]
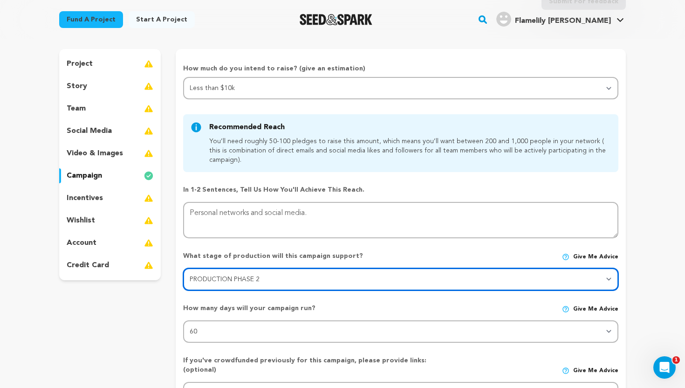
click at [324, 277] on select "Stage DEVELOPMENT PRODUCTION POST-PRODUCTION DISTRIBUTION PRE-PRODUCTION ENHANC…" at bounding box center [401, 279] width 436 height 22
click at [183, 268] on select "Stage DEVELOPMENT PRODUCTION POST-PRODUCTION DISTRIBUTION PRE-PRODUCTION ENHANC…" at bounding box center [401, 279] width 436 height 22
click at [609, 281] on select "Stage DEVELOPMENT PRODUCTION POST-PRODUCTION DISTRIBUTION PRE-PRODUCTION ENHANC…" at bounding box center [401, 279] width 436 height 22
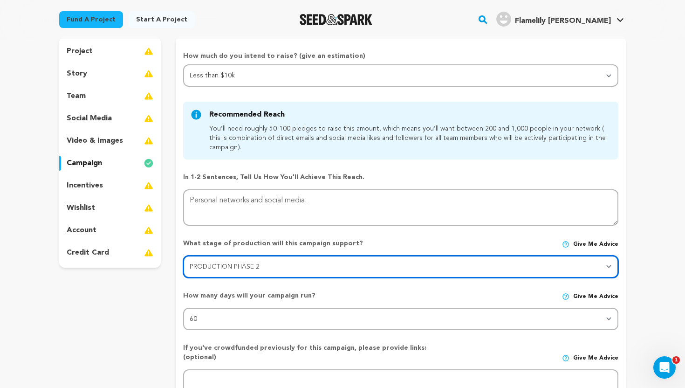
scroll to position [0, 0]
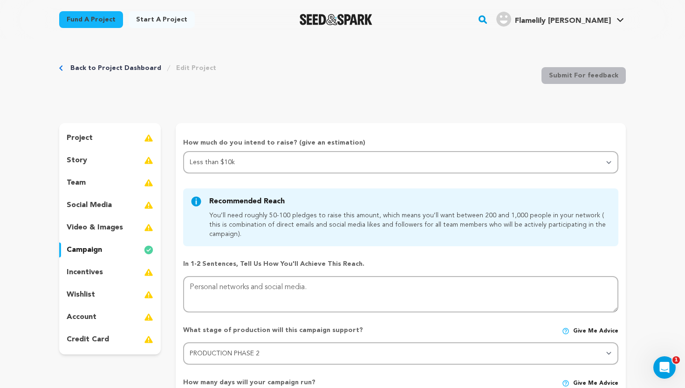
drag, startPoint x: 314, startPoint y: 11, endPoint x: 402, endPoint y: 28, distance: 90.3
click at [401, 28] on div at bounding box center [336, 19] width 129 height 24
drag, startPoint x: 402, startPoint y: 28, endPoint x: 321, endPoint y: 25, distance: 81.2
click at [321, 25] on div at bounding box center [336, 19] width 129 height 24
drag, startPoint x: 402, startPoint y: 30, endPoint x: 334, endPoint y: 13, distance: 70.1
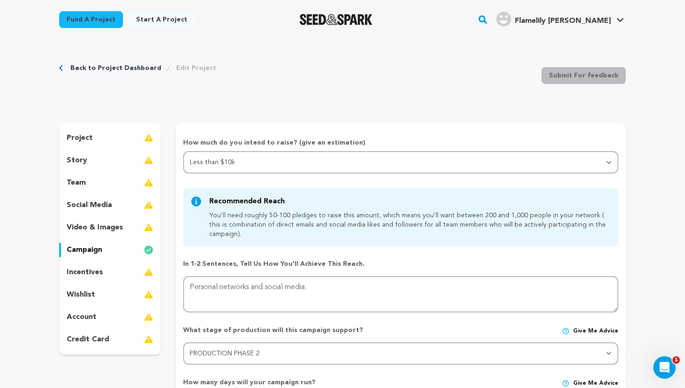
click at [334, 13] on div at bounding box center [336, 19] width 129 height 24
drag, startPoint x: 321, startPoint y: 21, endPoint x: 374, endPoint y: 21, distance: 53.2
click at [374, 21] on div at bounding box center [336, 19] width 129 height 24
click at [373, 21] on img "Seed&Spark Homepage" at bounding box center [336, 19] width 73 height 11
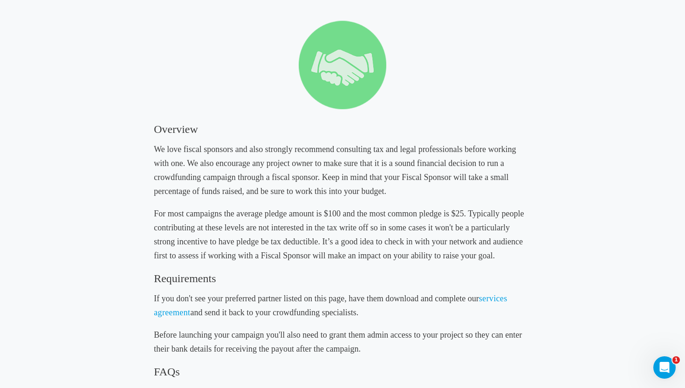
scroll to position [105, 0]
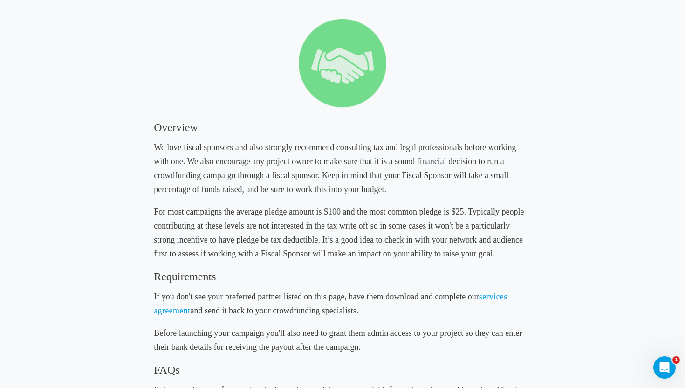
click at [241, 242] on h5 "For most campaigns the average pledge amount is $100 and the most common pledge…" at bounding box center [343, 233] width 378 height 56
drag, startPoint x: 236, startPoint y: 239, endPoint x: 319, endPoint y: 239, distance: 83.5
click at [319, 239] on h5 "For most campaigns the average pledge amount is $100 and the most common pledge…" at bounding box center [343, 233] width 378 height 56
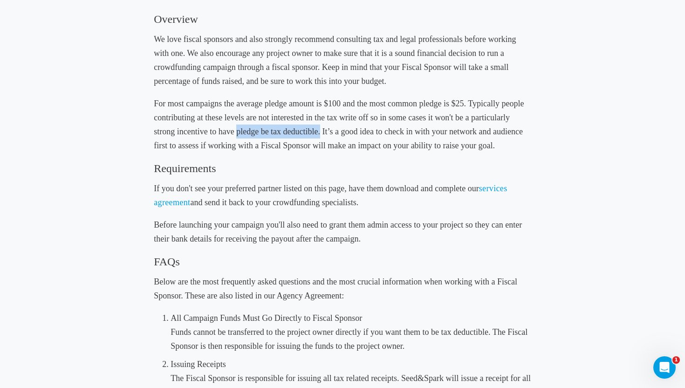
scroll to position [216, 0]
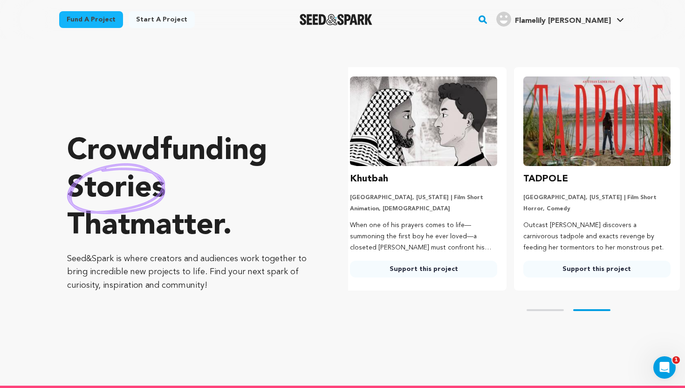
scroll to position [0, 180]
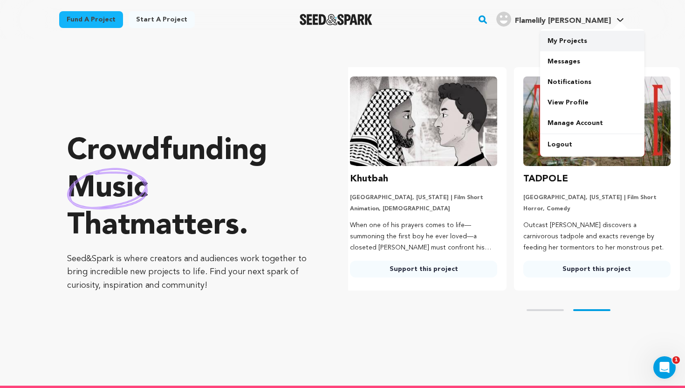
click at [586, 42] on link "My Projects" at bounding box center [592, 41] width 104 height 21
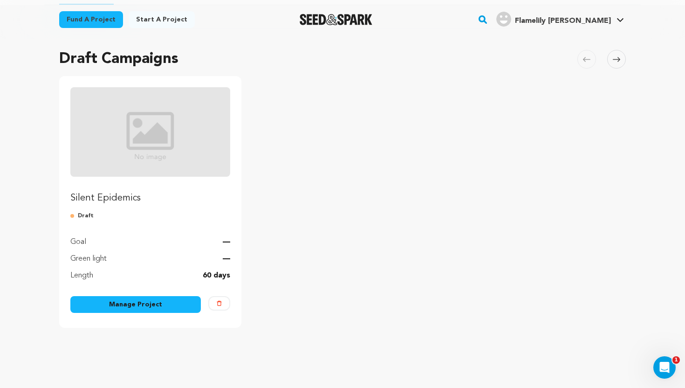
scroll to position [69, 0]
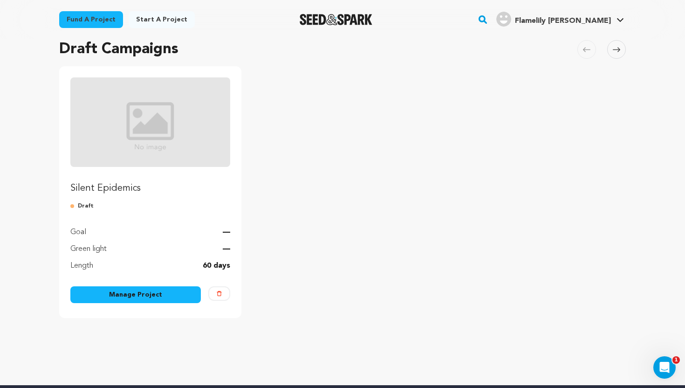
click at [351, 18] on img "Seed&Spark Homepage" at bounding box center [336, 19] width 73 height 11
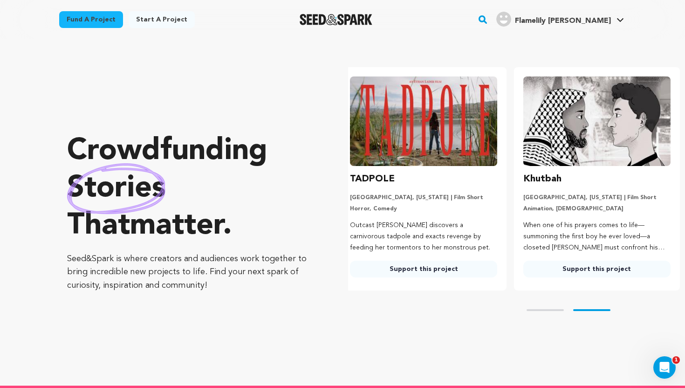
scroll to position [0, 180]
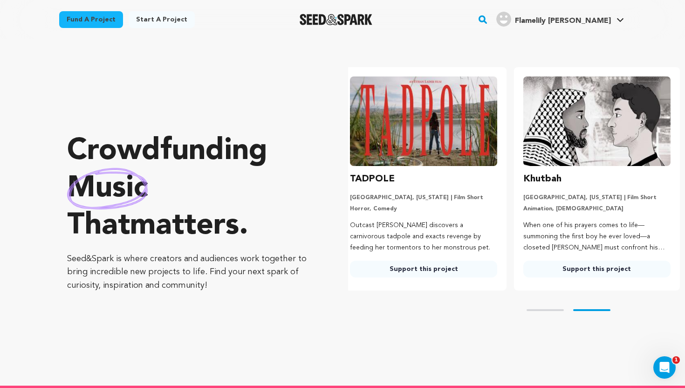
click at [489, 24] on rect "button" at bounding box center [482, 19] width 11 height 11
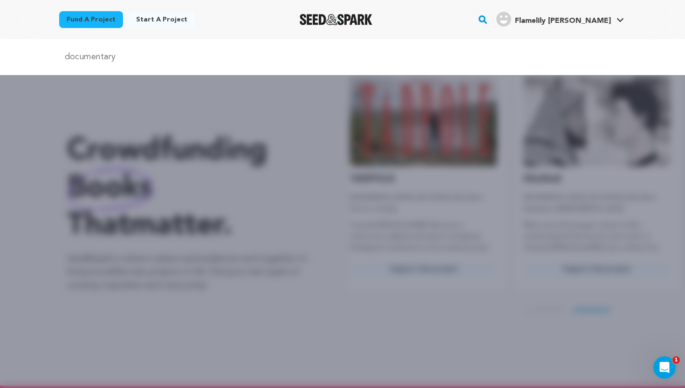
type input "documentary"
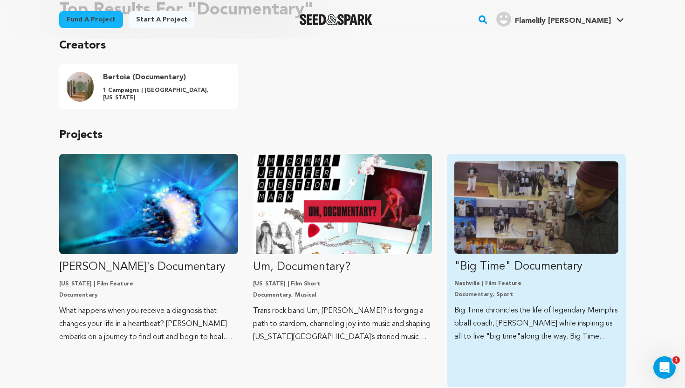
scroll to position [88, 0]
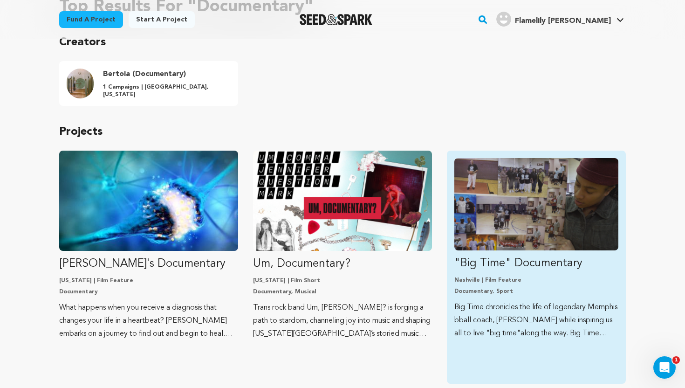
click at [501, 215] on img "Fund &quot;Big Time&quot; Documentary" at bounding box center [537, 204] width 164 height 92
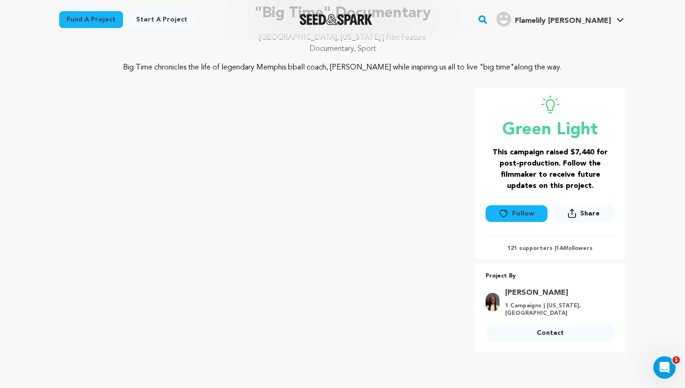
click at [311, 369] on div at bounding box center [342, 374] width 567 height 15
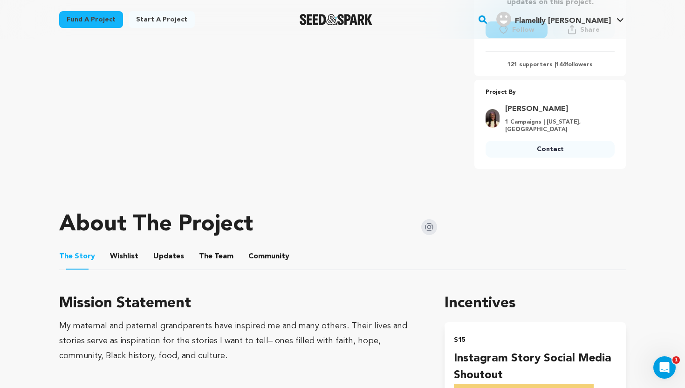
scroll to position [284, 0]
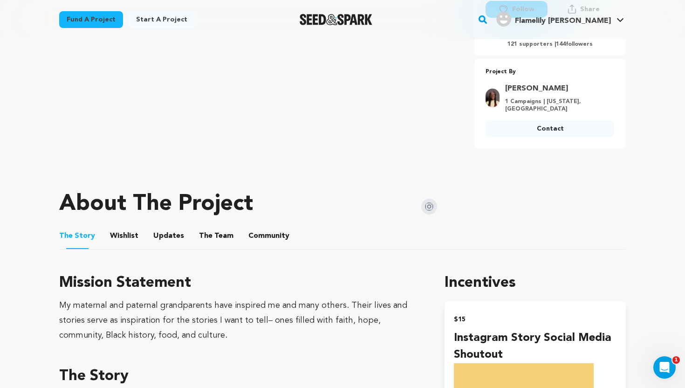
click at [126, 235] on button "Wishlist" at bounding box center [124, 238] width 22 height 22
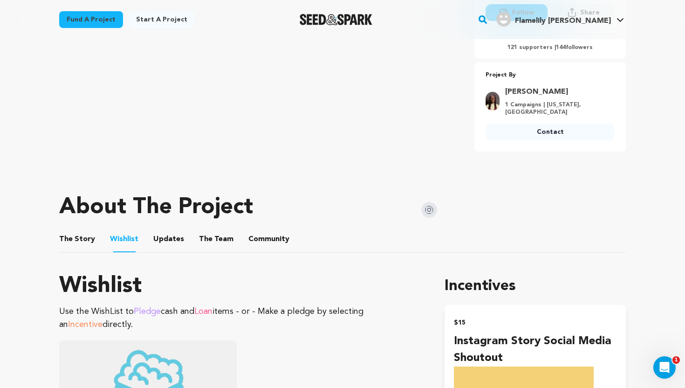
scroll to position [285, 0]
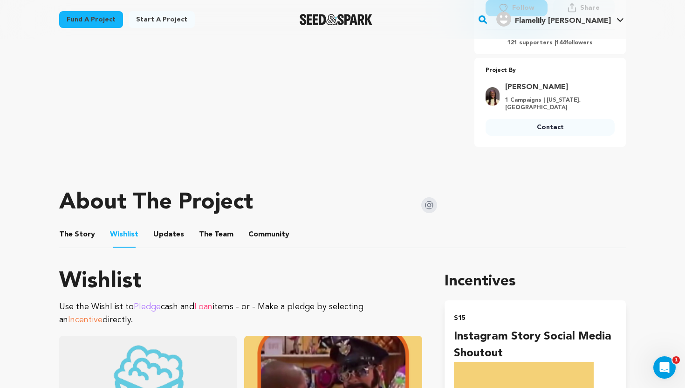
click at [161, 231] on button "Updates" at bounding box center [169, 236] width 22 height 22
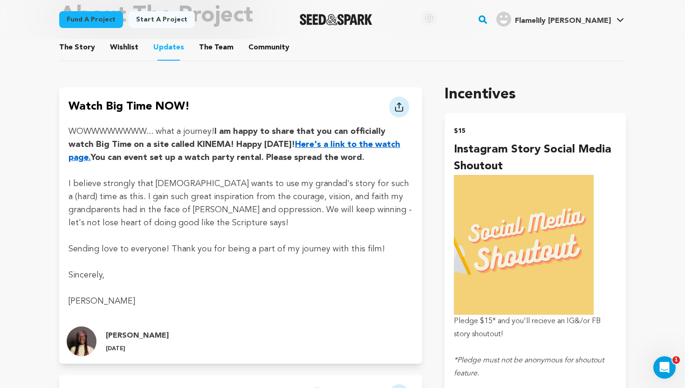
scroll to position [476, 0]
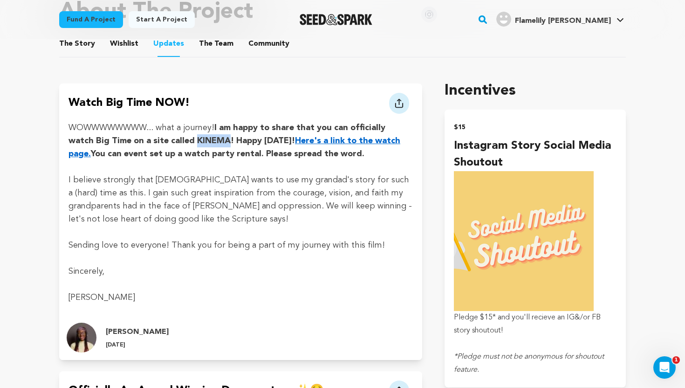
drag, startPoint x: 201, startPoint y: 142, endPoint x: 168, endPoint y: 138, distance: 32.9
click at [168, 138] on strong "I am happy to share that you can officially watch Big Time on a site called KIN…" at bounding box center [227, 134] width 317 height 21
copy strong "KINEMA"
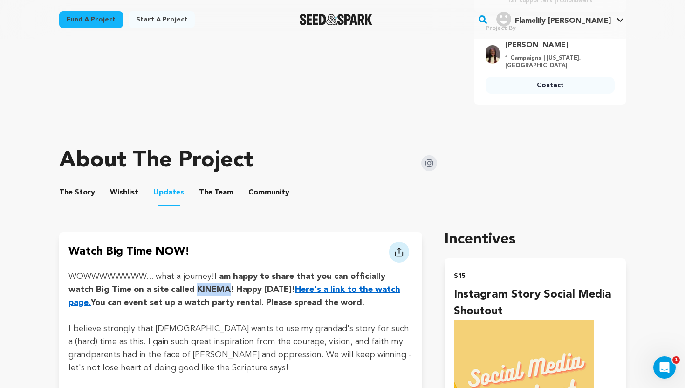
scroll to position [334, 0]
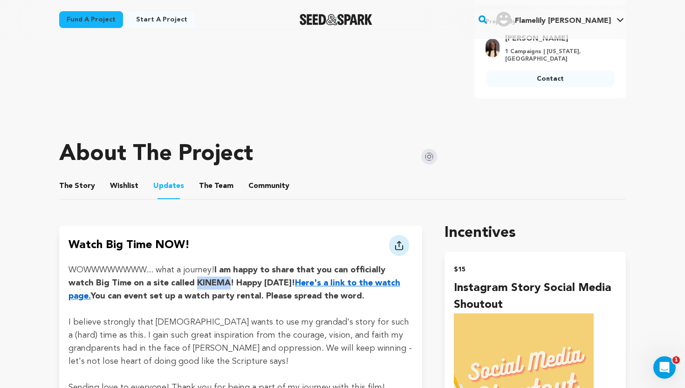
click at [211, 184] on button "The Team" at bounding box center [216, 188] width 22 height 22
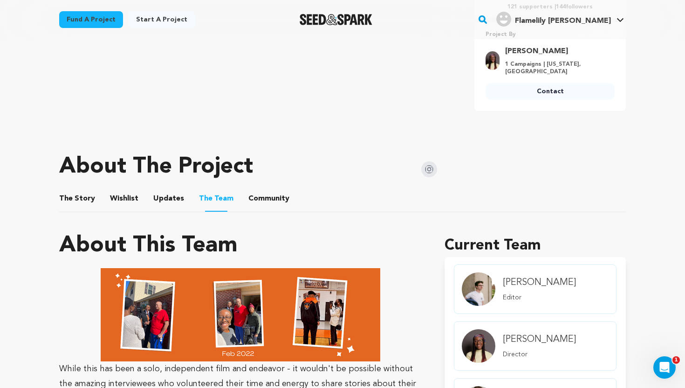
scroll to position [319, 0]
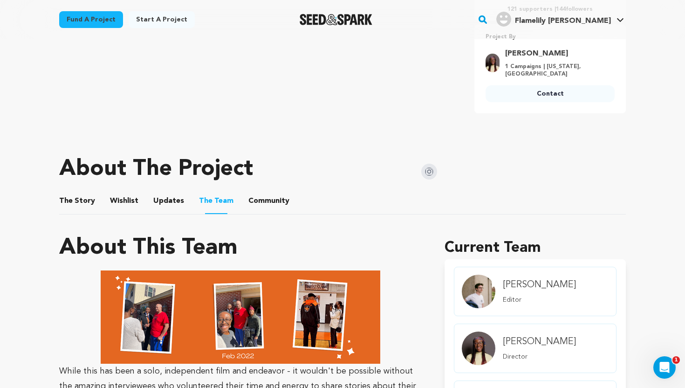
click at [274, 200] on button "Community" at bounding box center [269, 203] width 22 height 22
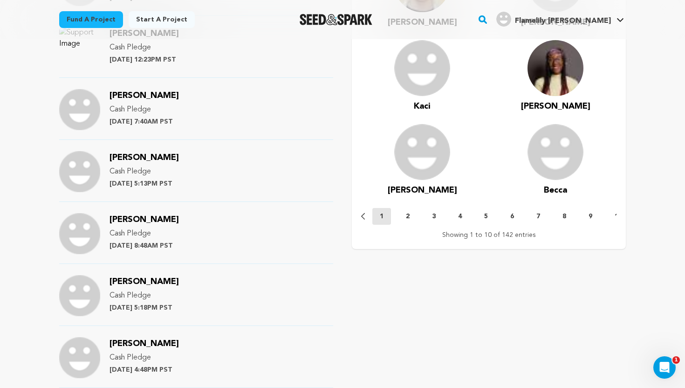
scroll to position [752, 0]
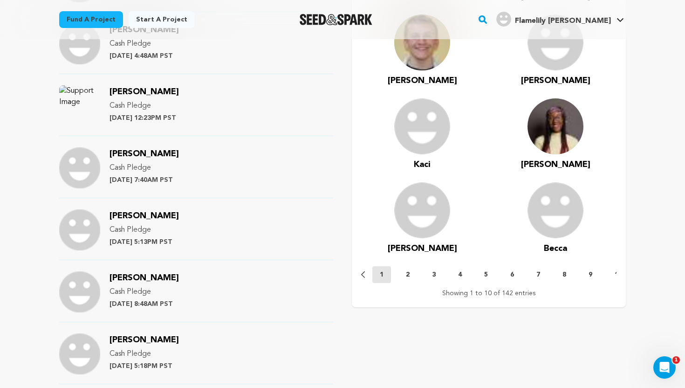
click at [589, 274] on button "9" at bounding box center [590, 274] width 19 height 9
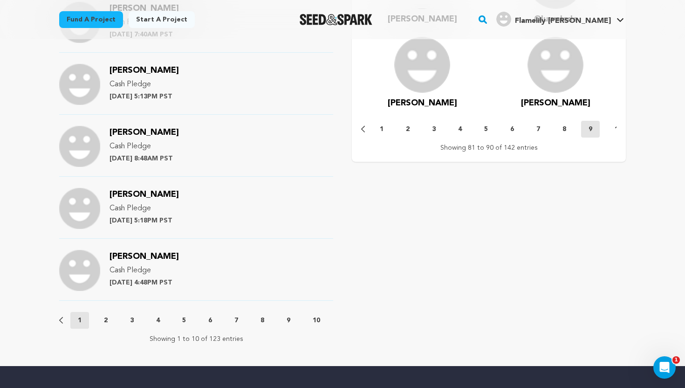
scroll to position [903, 0]
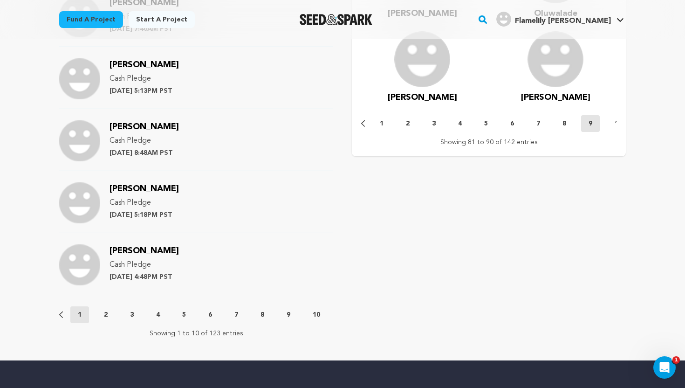
click at [290, 313] on p "9" at bounding box center [289, 314] width 4 height 9
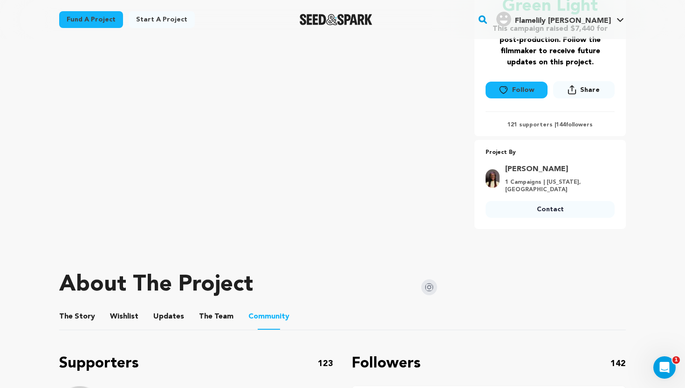
scroll to position [211, 0]
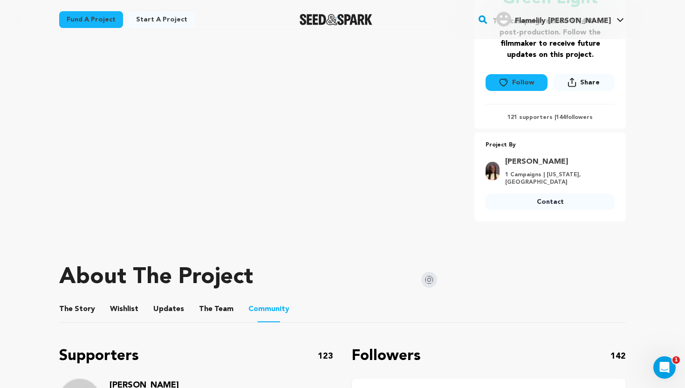
click at [76, 313] on button "The Story" at bounding box center [77, 311] width 22 height 22
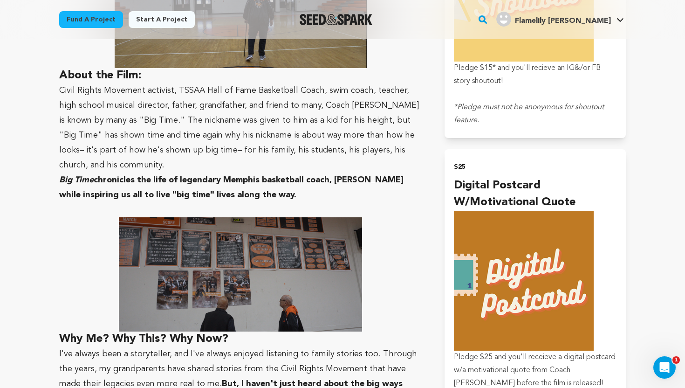
scroll to position [611, 0]
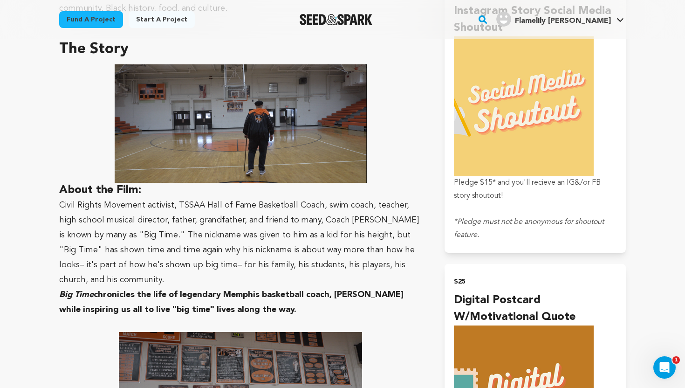
click at [160, 21] on link "Start a project" at bounding box center [162, 19] width 66 height 17
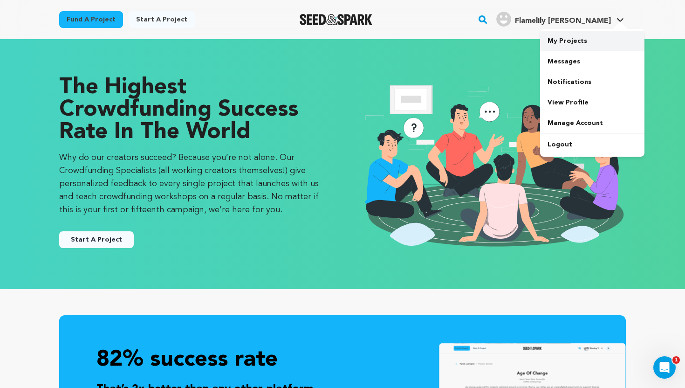
click at [574, 41] on link "My Projects" at bounding box center [592, 41] width 104 height 21
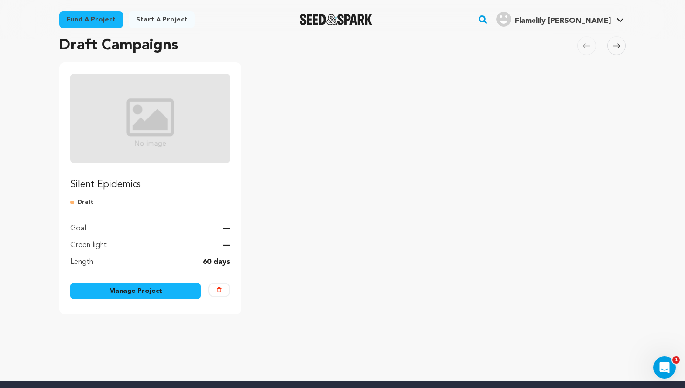
scroll to position [120, 0]
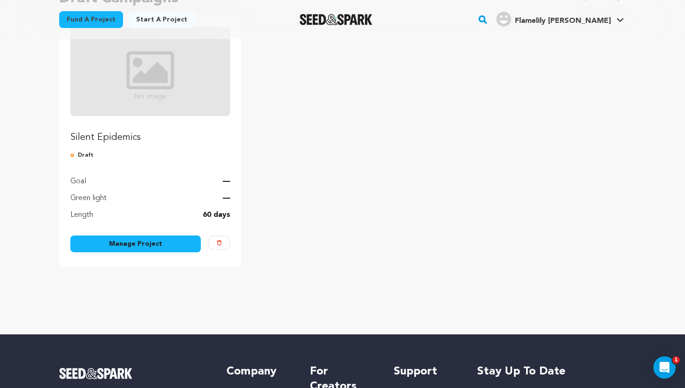
click at [119, 244] on link "Manage Project" at bounding box center [135, 243] width 131 height 17
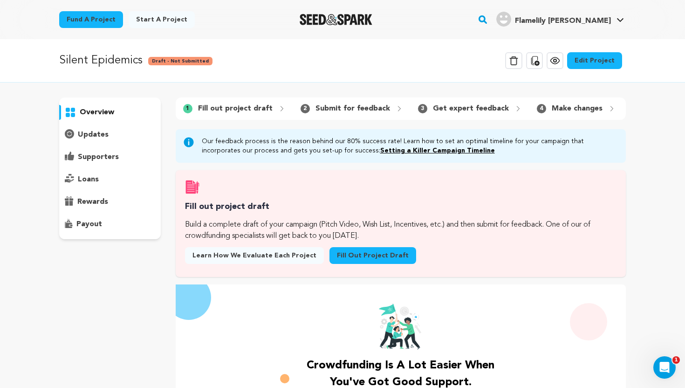
click at [605, 65] on link "Edit Project" at bounding box center [594, 60] width 55 height 17
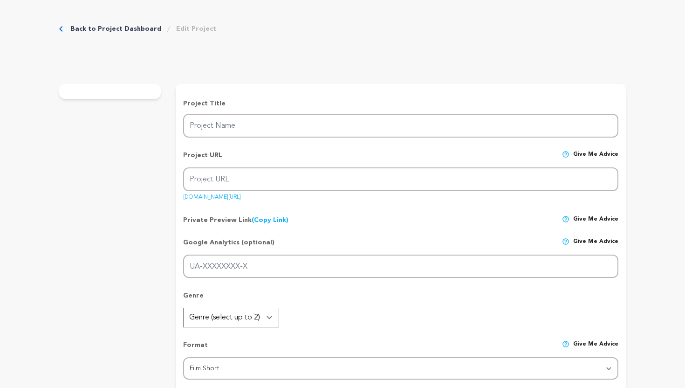
type input "Silent Epidemics"
type input "silent-epidemics-1"
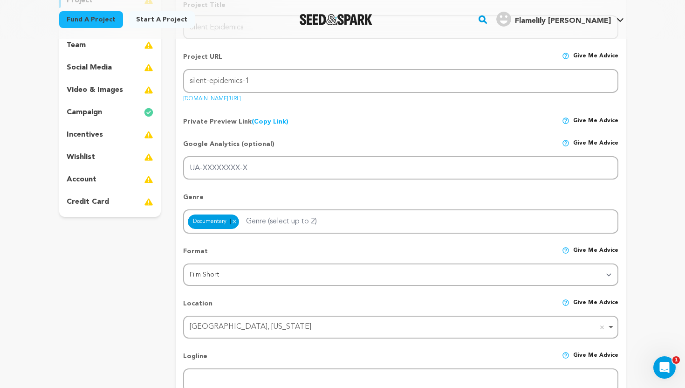
scroll to position [130, 0]
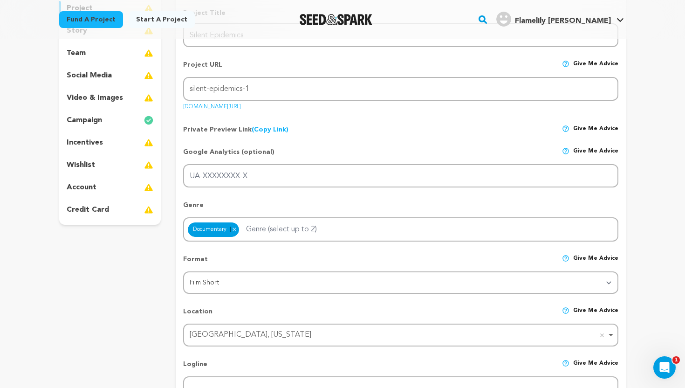
click at [107, 101] on p "video & images" at bounding box center [95, 97] width 56 height 11
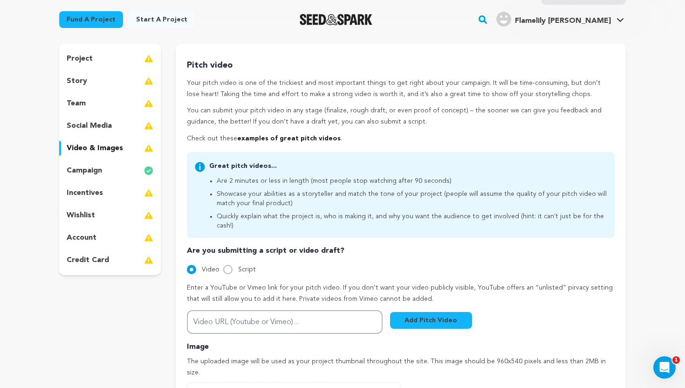
scroll to position [80, 0]
